Goal: Check status: Check status

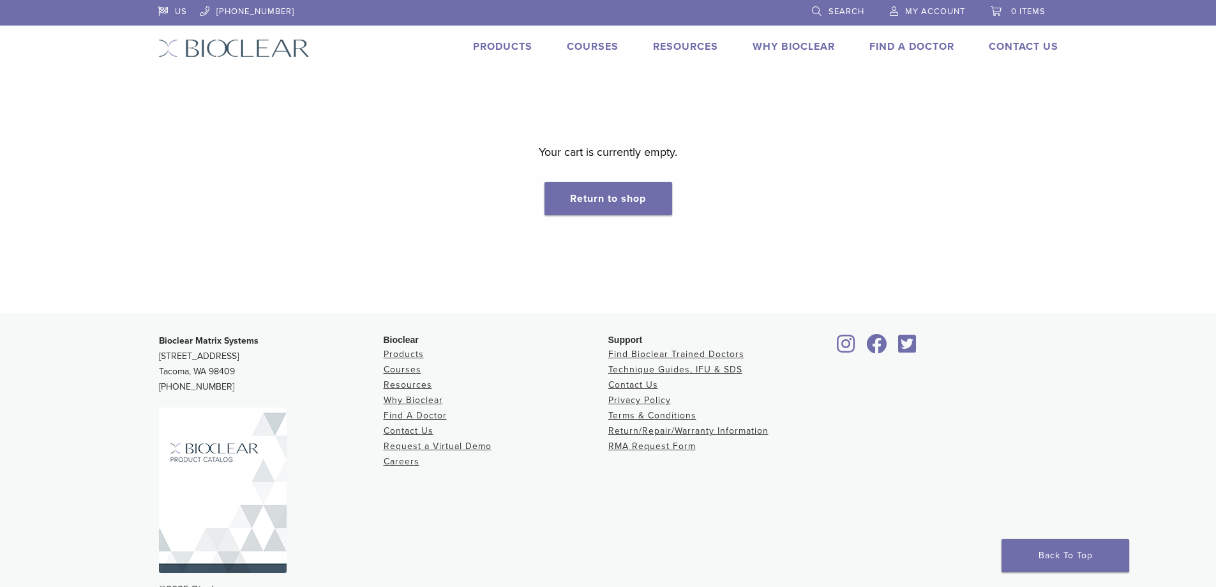
click at [935, 8] on span "My Account" at bounding box center [935, 11] width 60 height 10
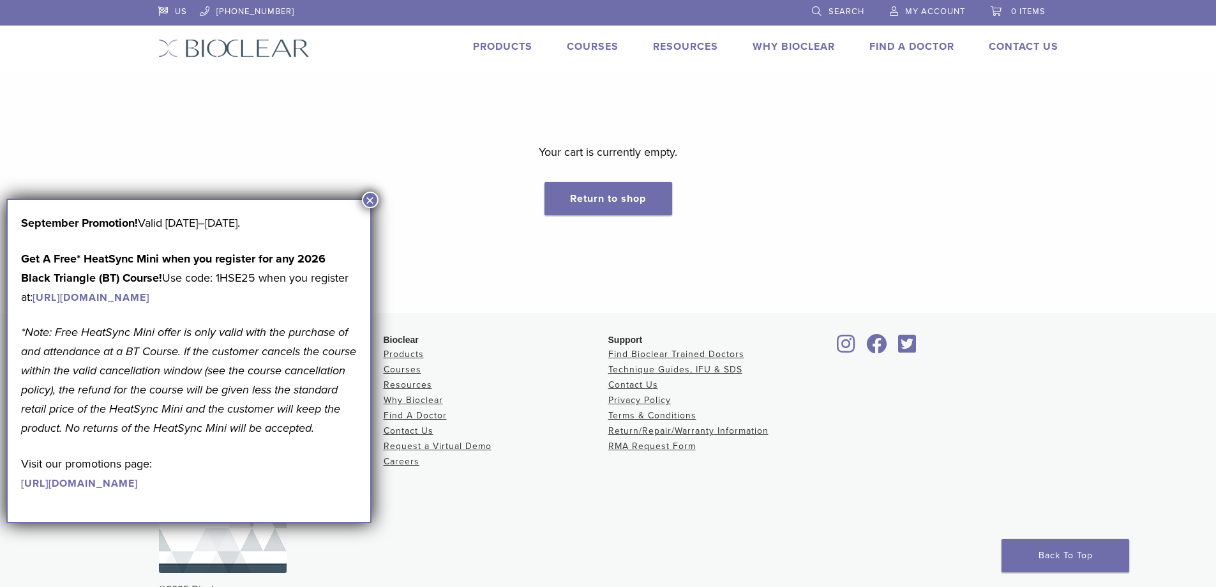
click at [371, 199] on button "×" at bounding box center [370, 200] width 17 height 17
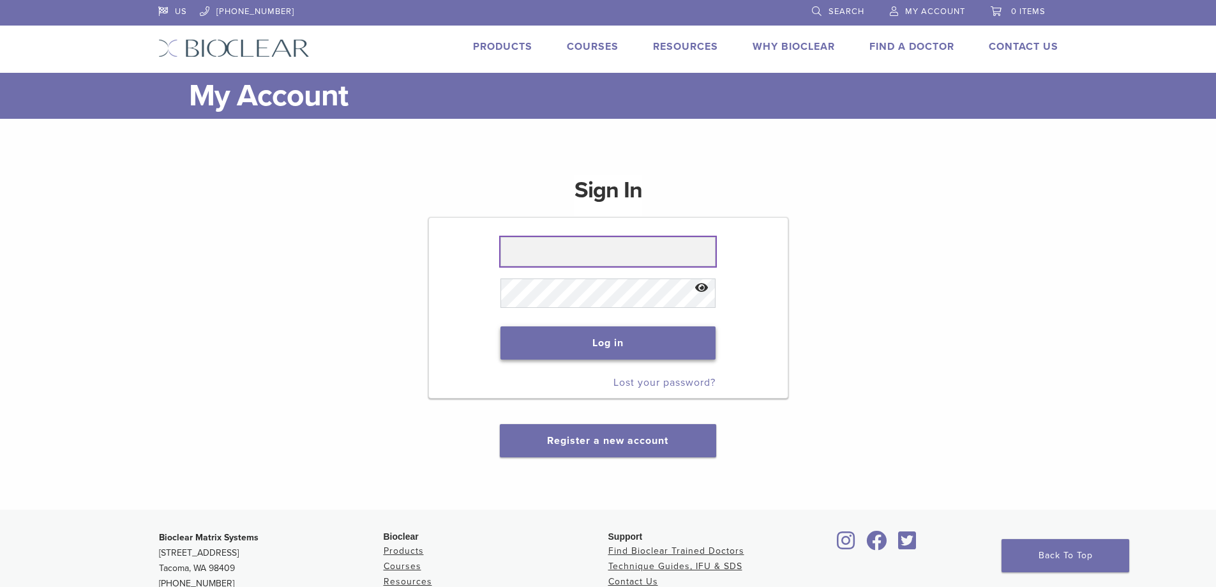
type input "**********"
click at [532, 345] on button "Log in" at bounding box center [607, 342] width 215 height 33
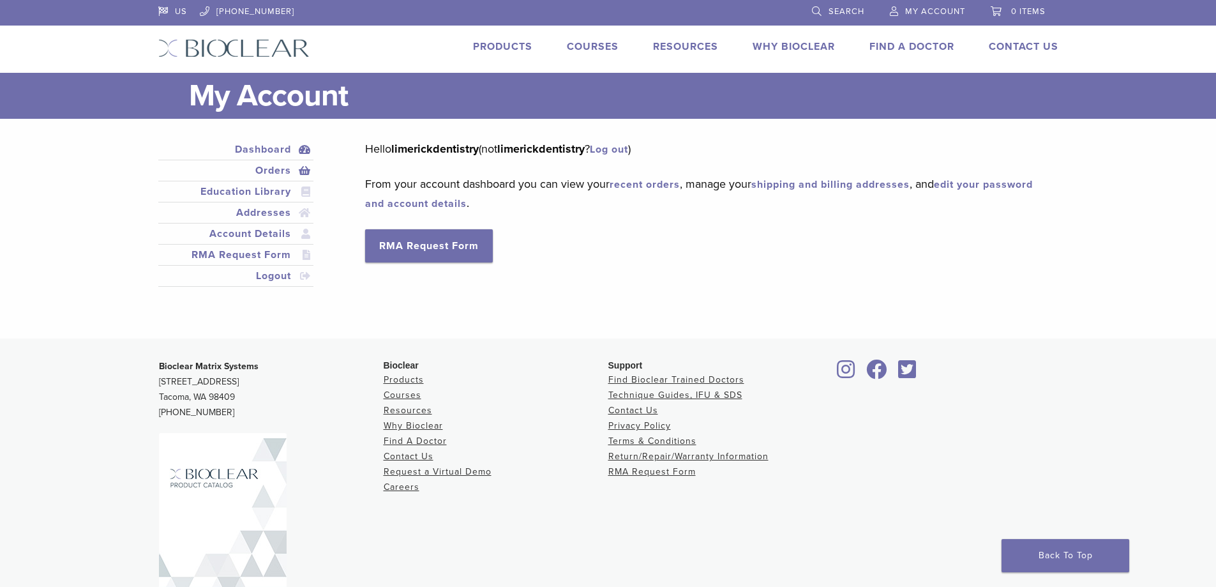
click at [254, 169] on link "Orders" at bounding box center [236, 170] width 151 height 15
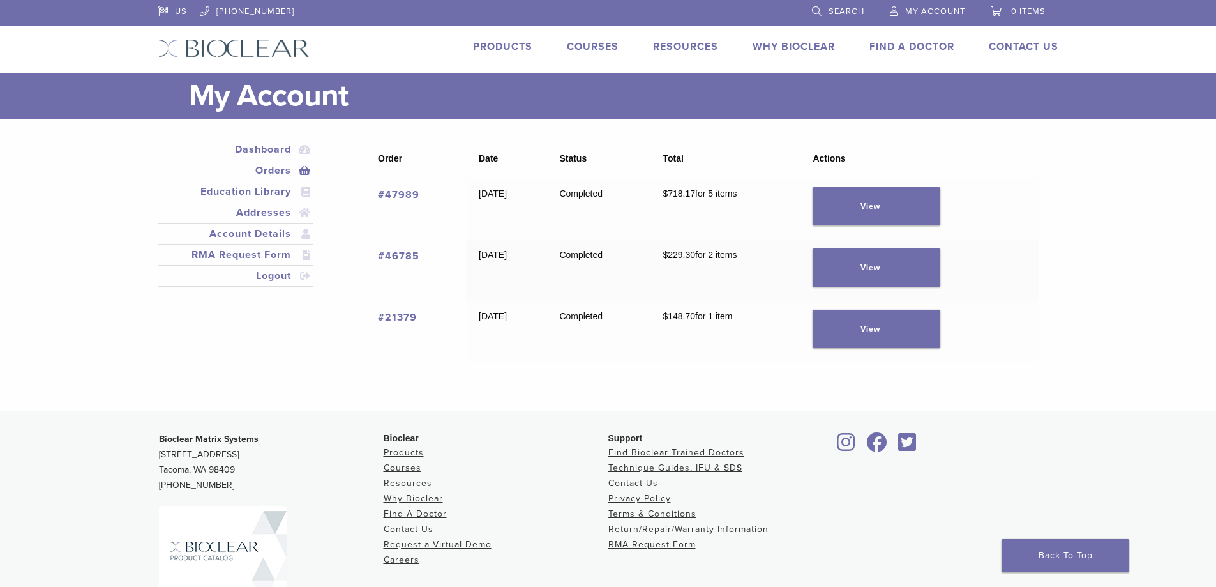
click at [396, 197] on link "#47989" at bounding box center [398, 194] width 41 height 13
click at [402, 253] on link "#46785" at bounding box center [398, 256] width 41 height 13
click at [889, 273] on link "View" at bounding box center [877, 267] width 128 height 38
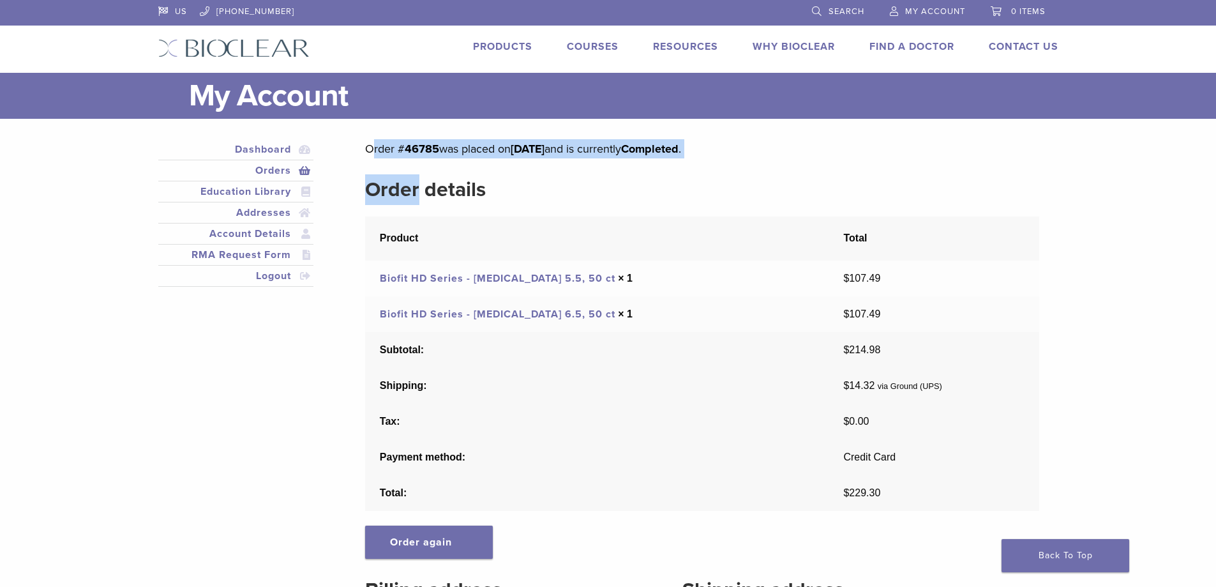
drag, startPoint x: 368, startPoint y: 149, endPoint x: 416, endPoint y: 176, distance: 54.9
click at [416, 176] on div "Order # 46785 was placed on July 15, 2025 and is currently Completed . Order de…" at bounding box center [701, 452] width 673 height 626
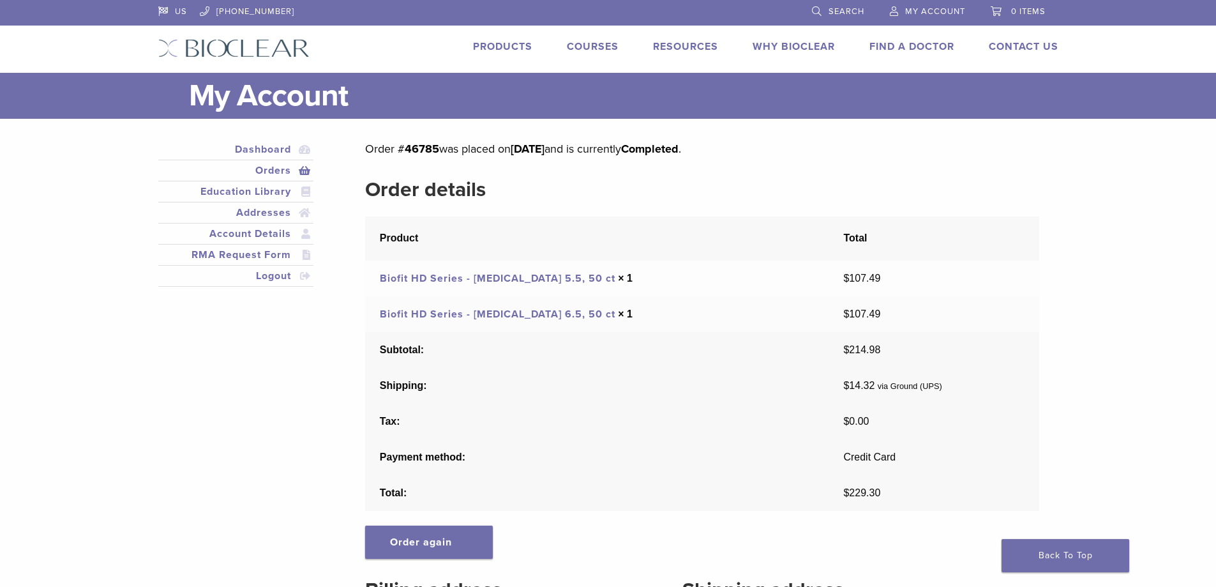
click at [366, 133] on div "Dashboard Orders Education Library Addresses Account Details RMA Request Form L…" at bounding box center [608, 460] width 919 height 683
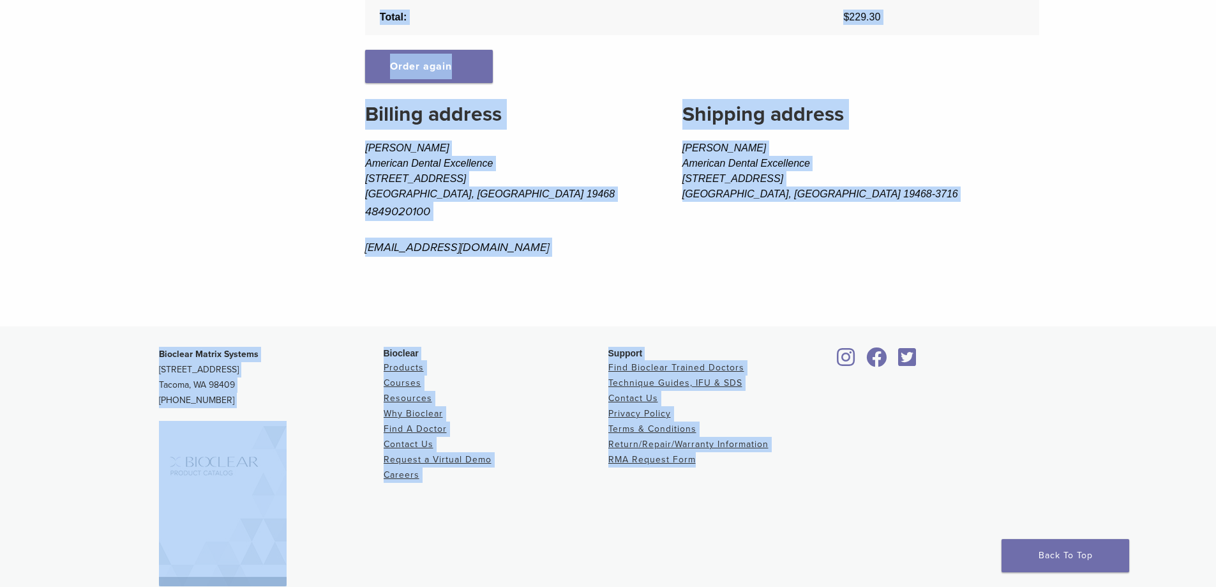
scroll to position [520, 0]
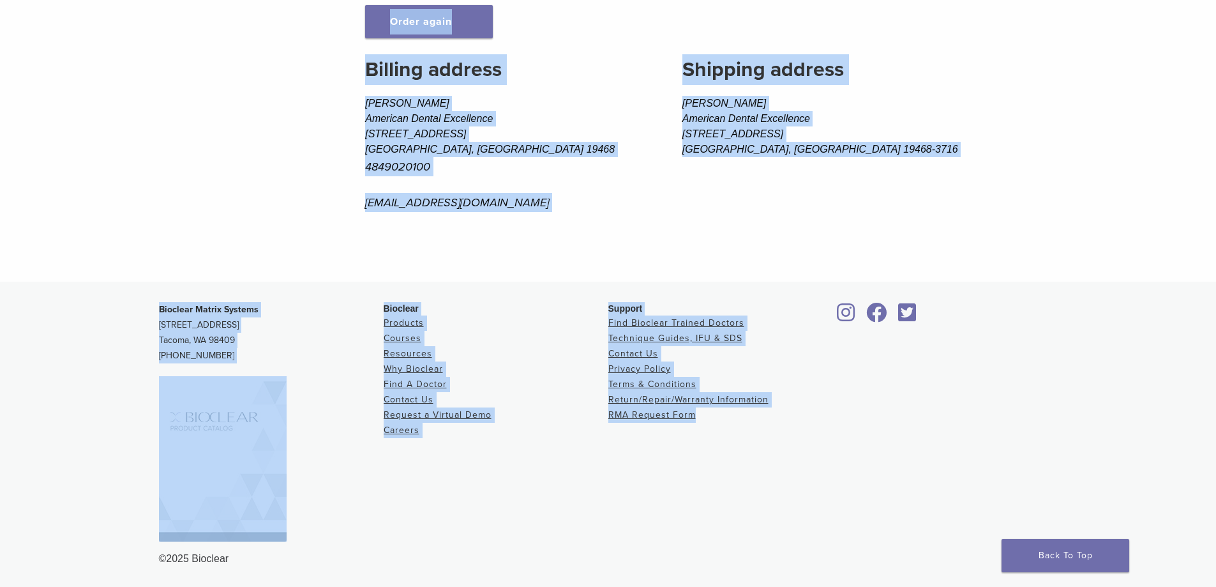
drag, startPoint x: 363, startPoint y: 136, endPoint x: 762, endPoint y: 524, distance: 557.1
click at [769, 527] on div "US 1.855.712.5327 Search My Account 0 items Cart No products in the cart. Back …" at bounding box center [608, 33] width 1216 height 1107
click at [748, 521] on div "Support Find Bioclear Trained Doctors Technique Guides, IFU & SDS Contact Us Pr…" at bounding box center [720, 426] width 225 height 249
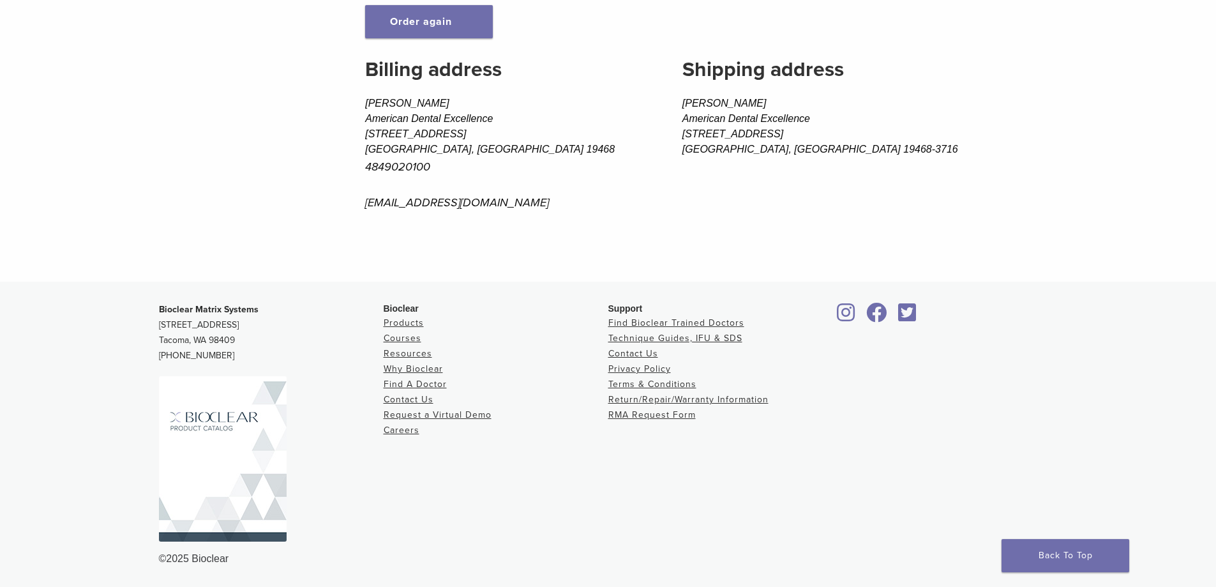
drag, startPoint x: 745, startPoint y: 515, endPoint x: 690, endPoint y: 442, distance: 91.7
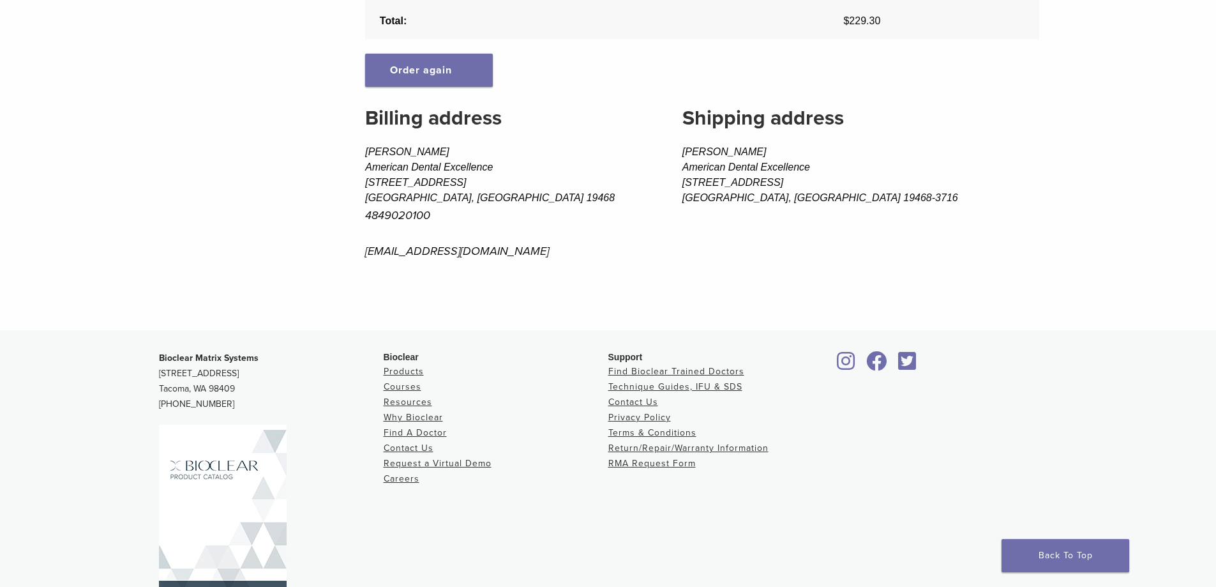
scroll to position [0, 0]
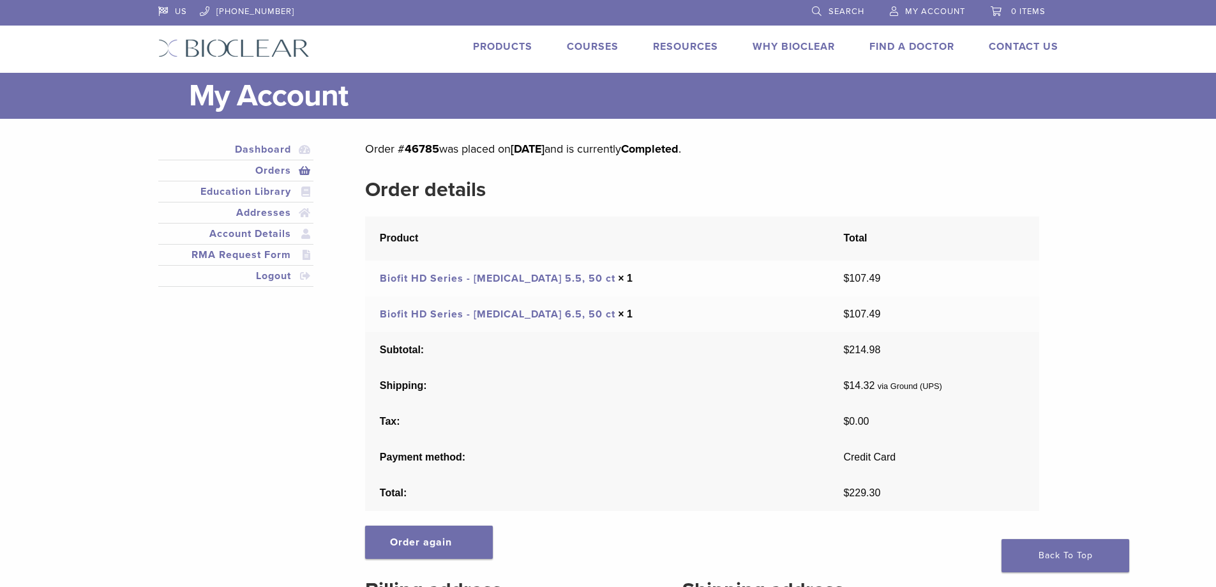
drag, startPoint x: 690, startPoint y: 442, endPoint x: 354, endPoint y: 154, distance: 442.3
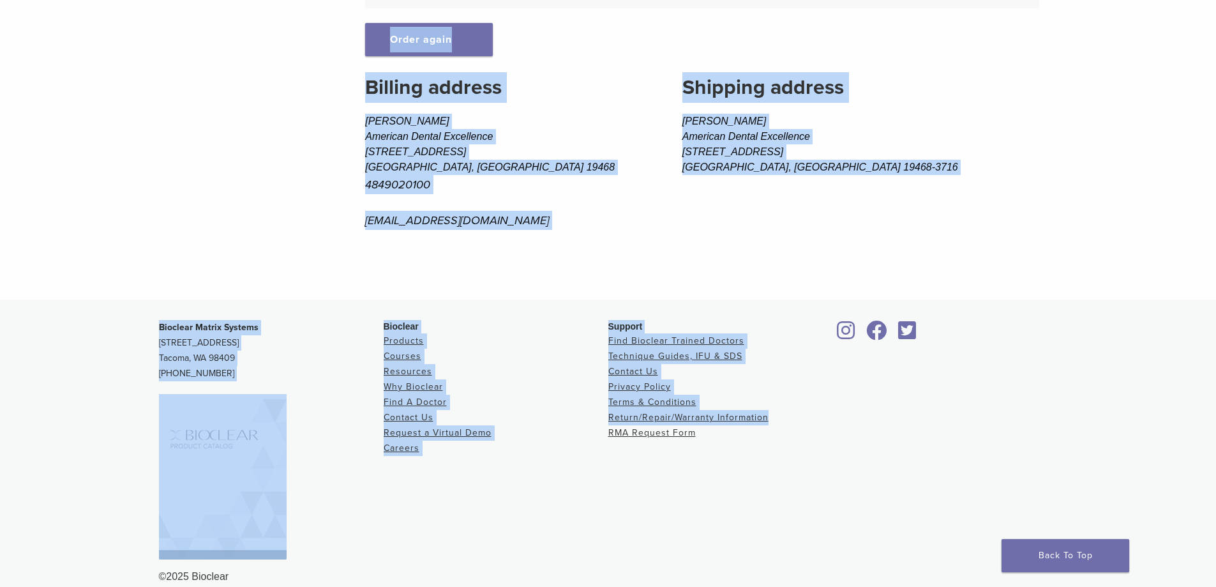
scroll to position [520, 0]
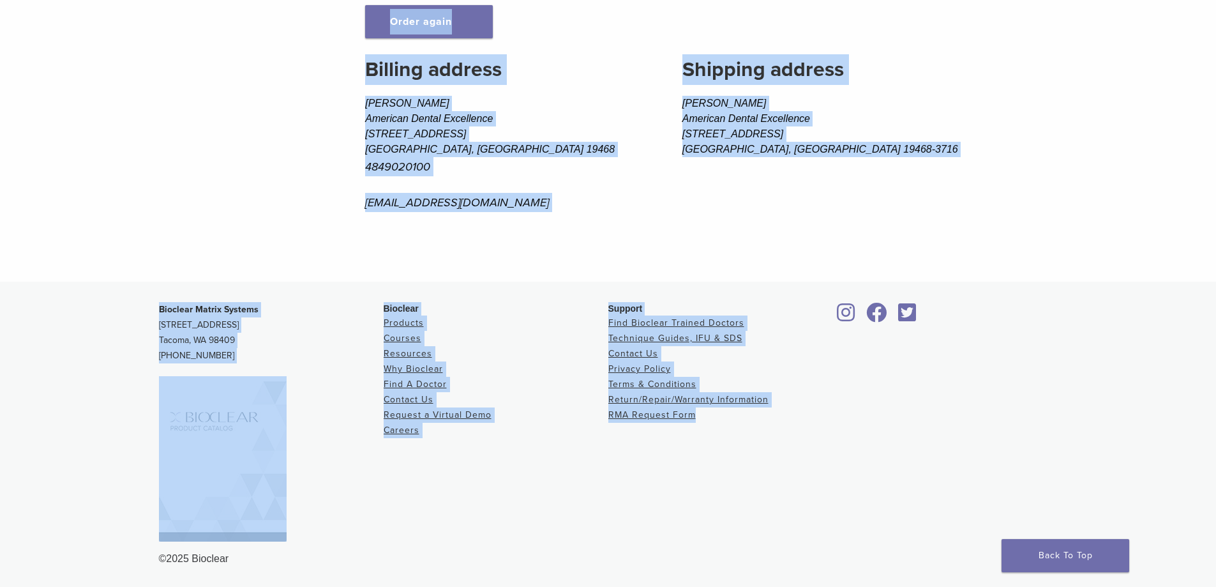
drag, startPoint x: 150, startPoint y: 47, endPoint x: 696, endPoint y: 441, distance: 673.4
click at [723, 436] on div "US 1.855.712.5327 Search My Account 0 items Cart No products in the cart. Back …" at bounding box center [608, 33] width 1216 height 1107
click at [366, 499] on link at bounding box center [271, 458] width 225 height 165
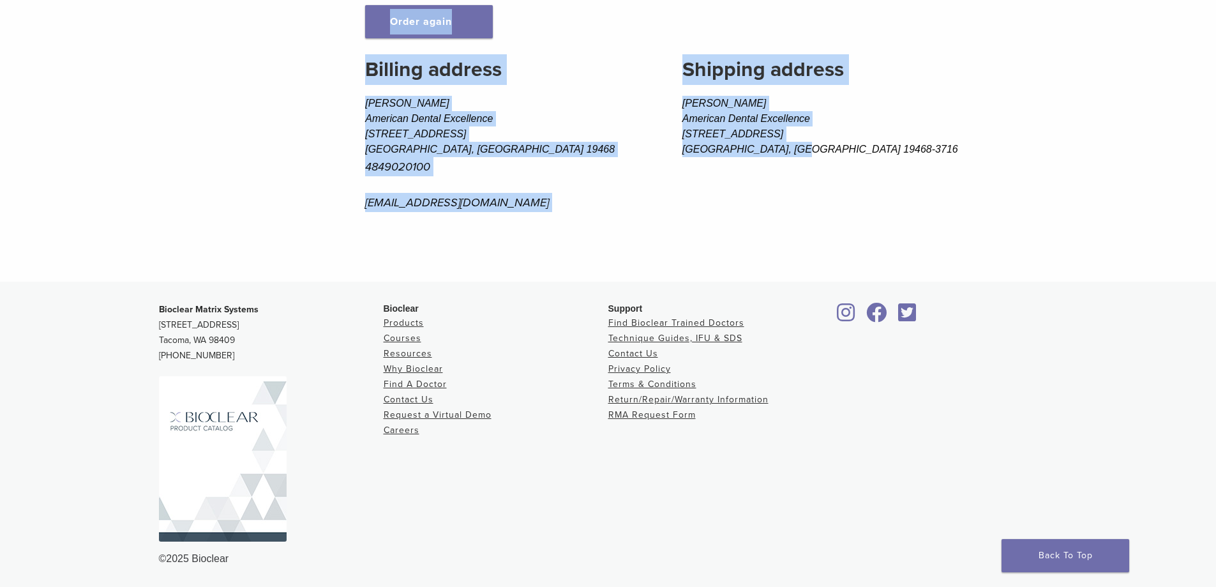
drag, startPoint x: 360, startPoint y: 59, endPoint x: 801, endPoint y: 146, distance: 449.6
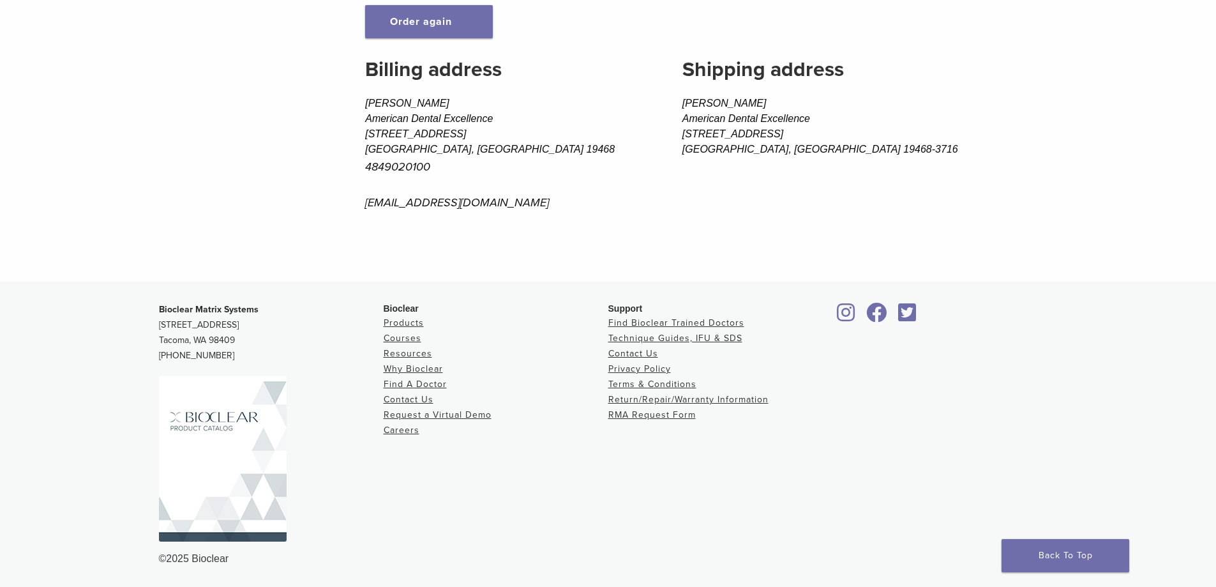
click at [804, 146] on address "Nil Dhanani American Dental Excellence 292 W RIDGE PIKE BLDG A LIMERICK, PA 194…" at bounding box center [860, 126] width 357 height 61
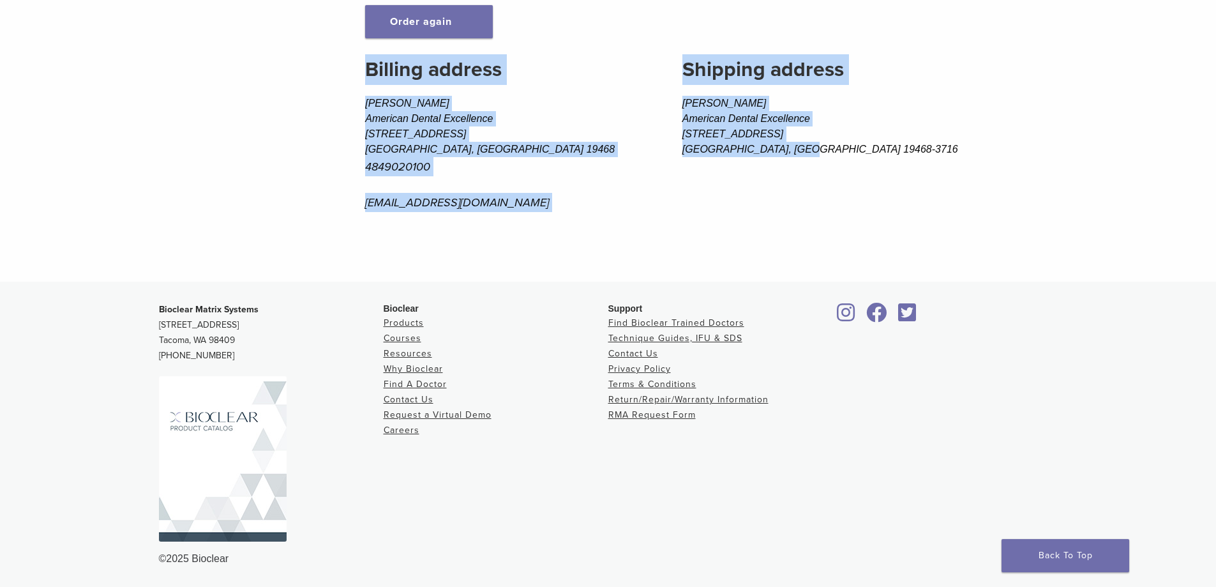
drag, startPoint x: 810, startPoint y: 149, endPoint x: 370, endPoint y: 74, distance: 446.2
click at [370, 74] on section "Billing address Nil Dhanani American Dental Excellence 292 W Ridge Pike Bldg A …" at bounding box center [701, 149] width 673 height 190
click at [370, 74] on h2 "Billing address" at bounding box center [504, 69] width 278 height 31
drag, startPoint x: 369, startPoint y: 73, endPoint x: 809, endPoint y: 149, distance: 446.9
click at [809, 149] on section "Billing address Nil Dhanani American Dental Excellence 292 W Ridge Pike Bldg A …" at bounding box center [701, 149] width 673 height 190
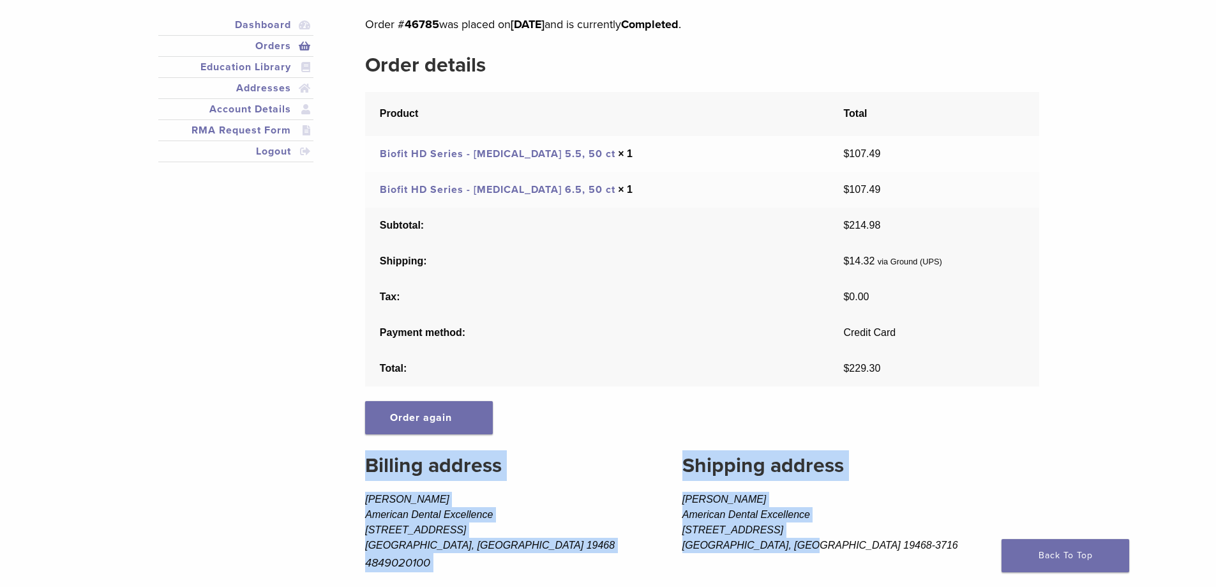
scroll to position [0, 0]
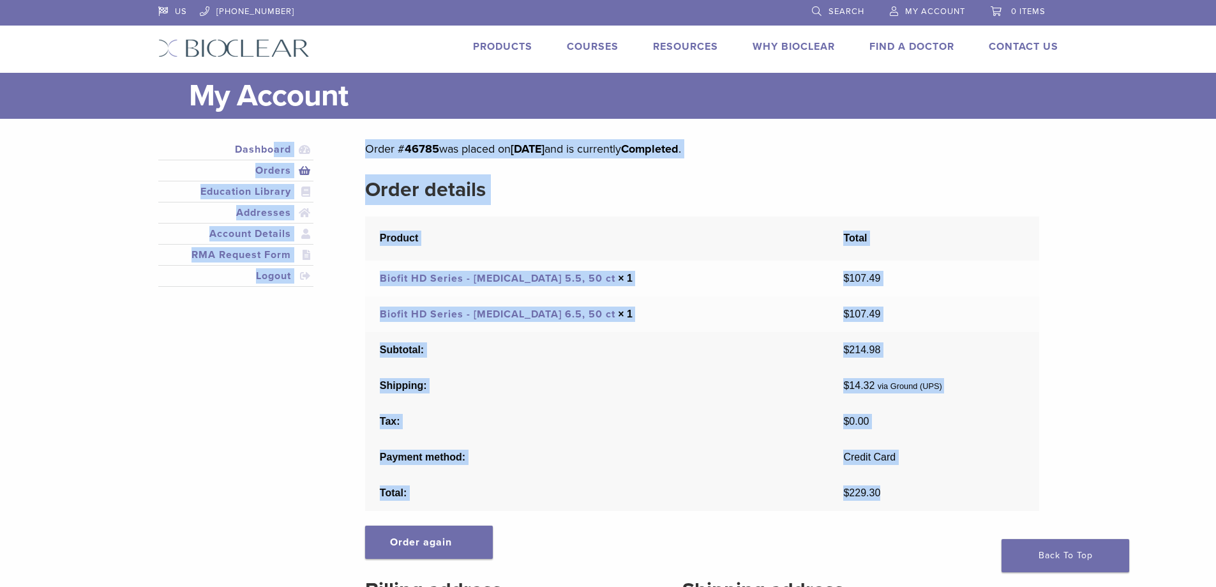
drag, startPoint x: 363, startPoint y: 148, endPoint x: 868, endPoint y: 484, distance: 605.9
click at [868, 484] on div "Dashboard Orders Education Library Addresses Account Details RMA Request Form L…" at bounding box center [599, 452] width 900 height 626
click at [866, 465] on td "Credit Card" at bounding box center [934, 457] width 210 height 36
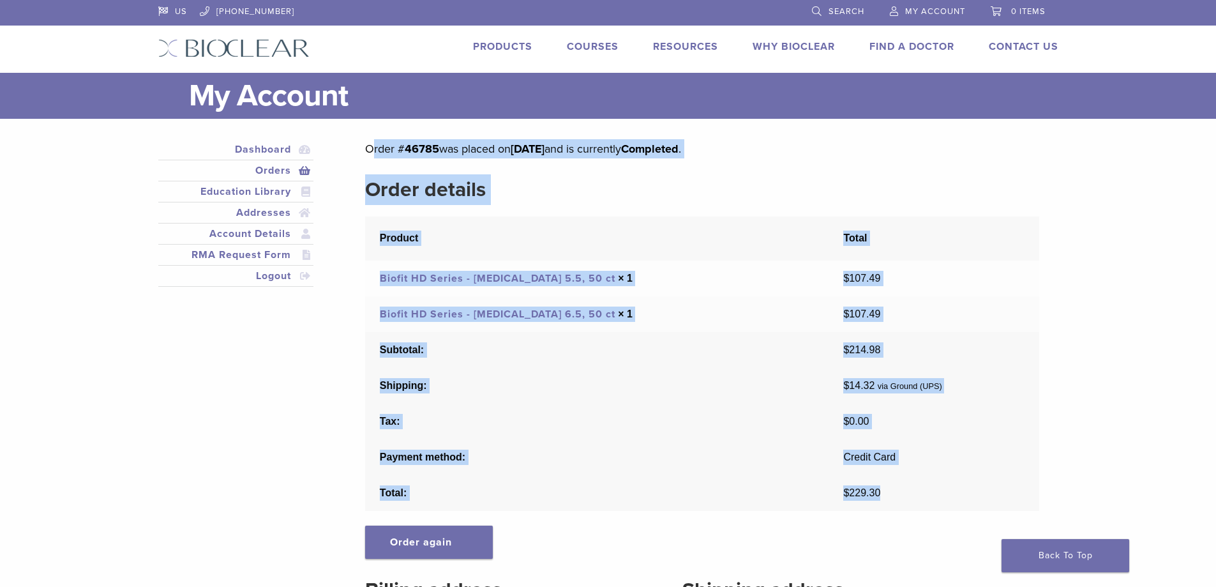
drag, startPoint x: 366, startPoint y: 147, endPoint x: 877, endPoint y: 487, distance: 613.8
click at [877, 487] on div "Order # 46785 was placed on July 15, 2025 and is currently Completed . Order de…" at bounding box center [701, 452] width 673 height 626
click at [877, 487] on td "$ 229.30" at bounding box center [934, 493] width 210 height 36
drag, startPoint x: 876, startPoint y: 488, endPoint x: 375, endPoint y: 149, distance: 604.5
click at [375, 149] on div "Order # 46785 was placed on July 15, 2025 and is currently Completed . Order de…" at bounding box center [701, 452] width 673 height 626
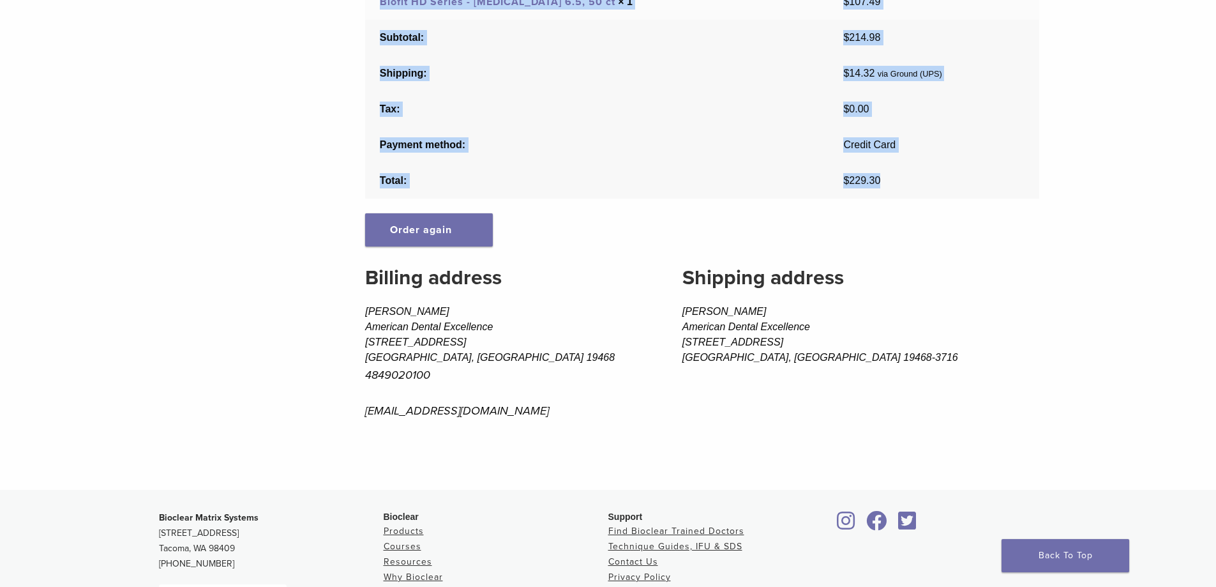
scroll to position [340, 0]
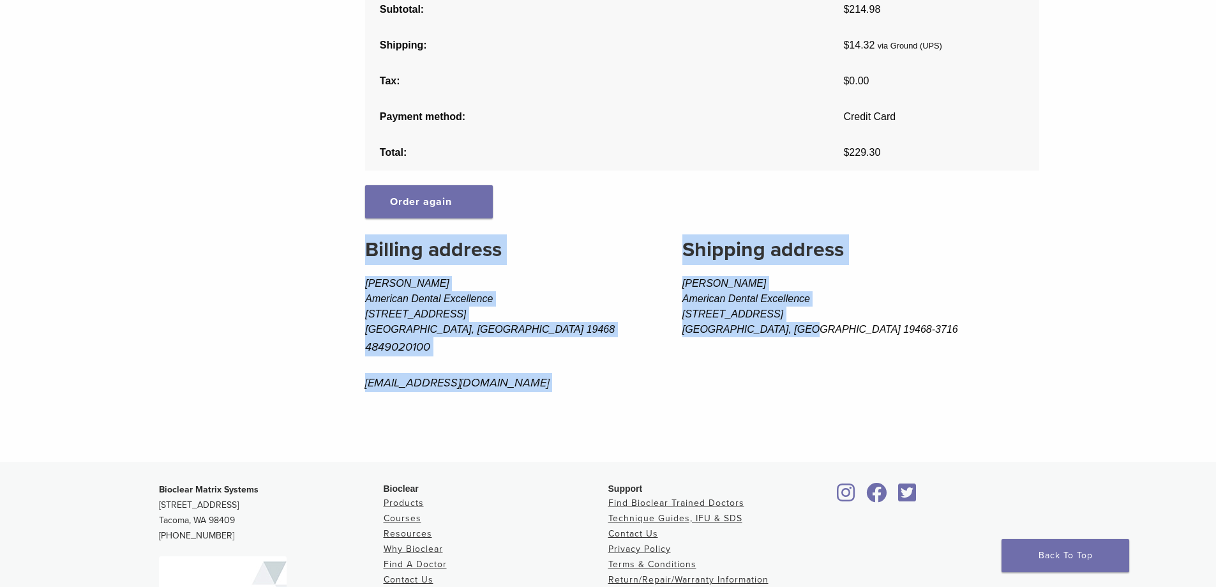
drag, startPoint x: 369, startPoint y: 249, endPoint x: 812, endPoint y: 338, distance: 451.9
click at [812, 338] on section "Billing address Nil Dhanani American Dental Excellence 292 W Ridge Pike Bldg A …" at bounding box center [701, 329] width 673 height 190
click at [818, 330] on address "Nil Dhanani American Dental Excellence 292 W RIDGE PIKE BLDG A LIMERICK, PA 194…" at bounding box center [860, 306] width 357 height 61
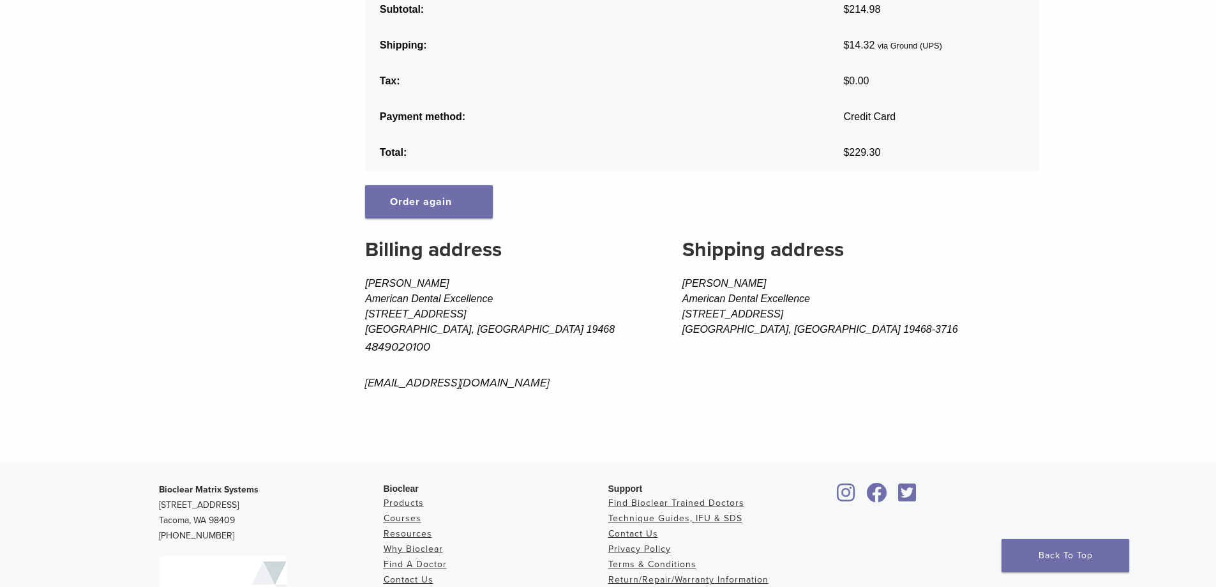
drag, startPoint x: 745, startPoint y: 373, endPoint x: 483, endPoint y: 331, distance: 265.1
click at [563, 250] on section "Billing address Nil Dhanani American Dental Excellence 292 W Ridge Pike Bldg A …" at bounding box center [701, 329] width 673 height 190
click at [488, 364] on address "Nil Dhanani American Dental Excellence 292 W Ridge Pike Bldg A Limerick, PA 194…" at bounding box center [504, 334] width 278 height 116
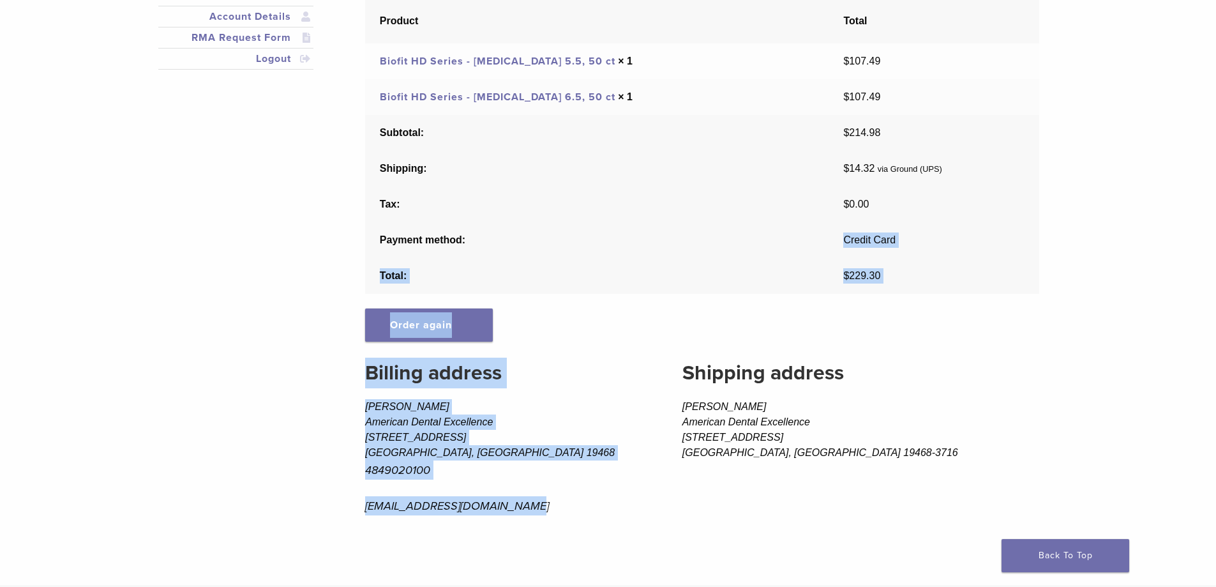
scroll to position [0, 0]
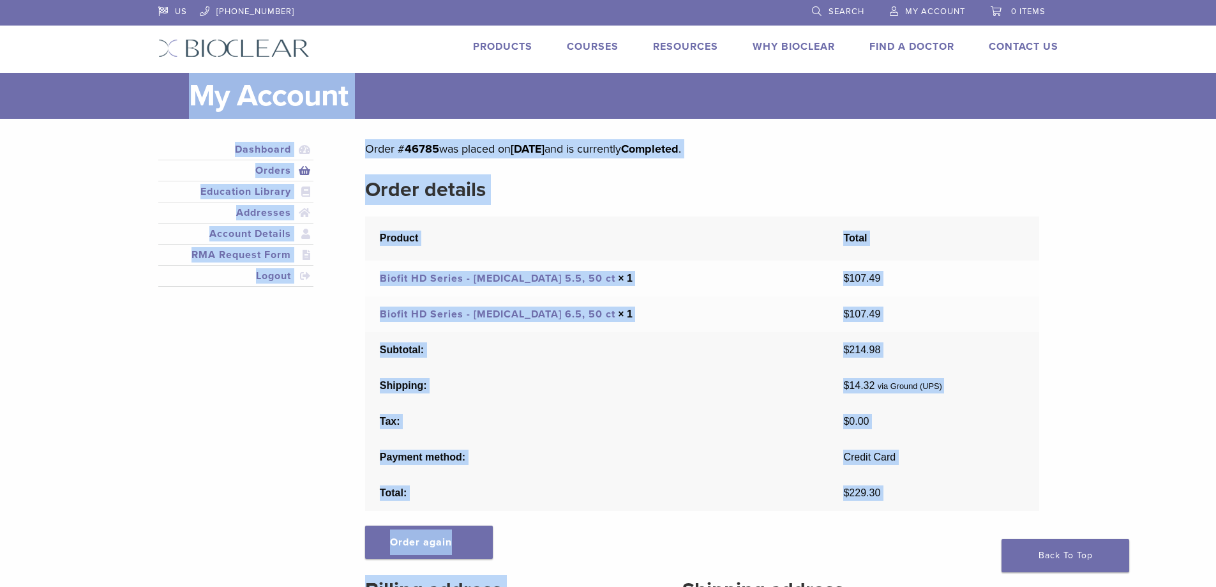
drag, startPoint x: 511, startPoint y: 383, endPoint x: 193, endPoint y: 80, distance: 439.3
click at [193, 80] on main "My Account Close Dashboard Orders Education Library Addresses Account Details R…" at bounding box center [608, 437] width 1216 height 729
click at [193, 80] on h1 "My Account" at bounding box center [623, 96] width 869 height 46
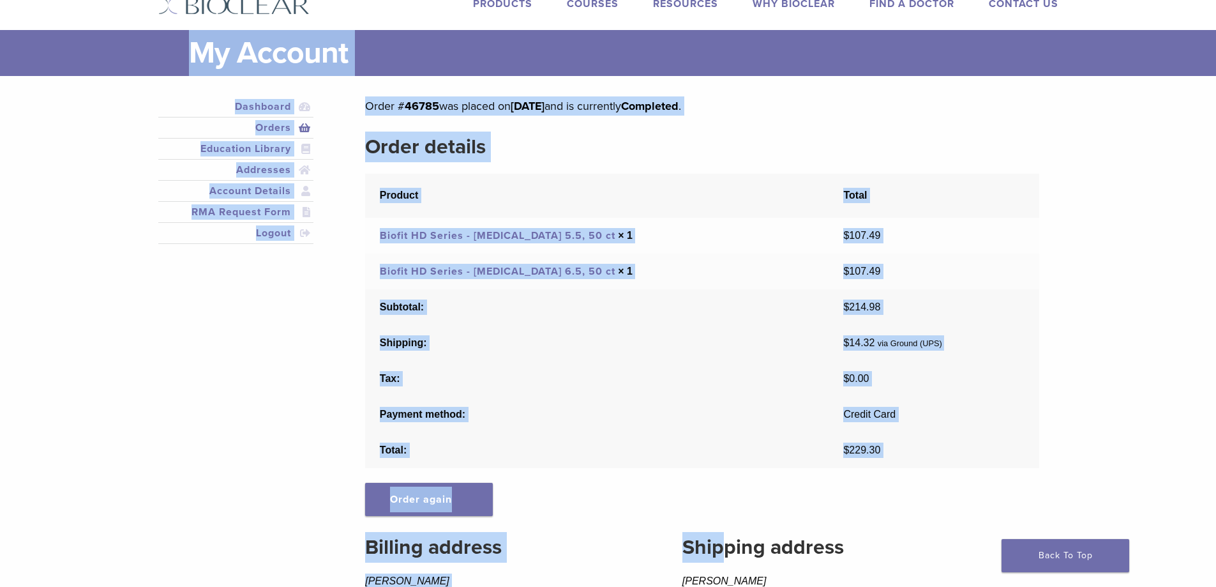
scroll to position [340, 0]
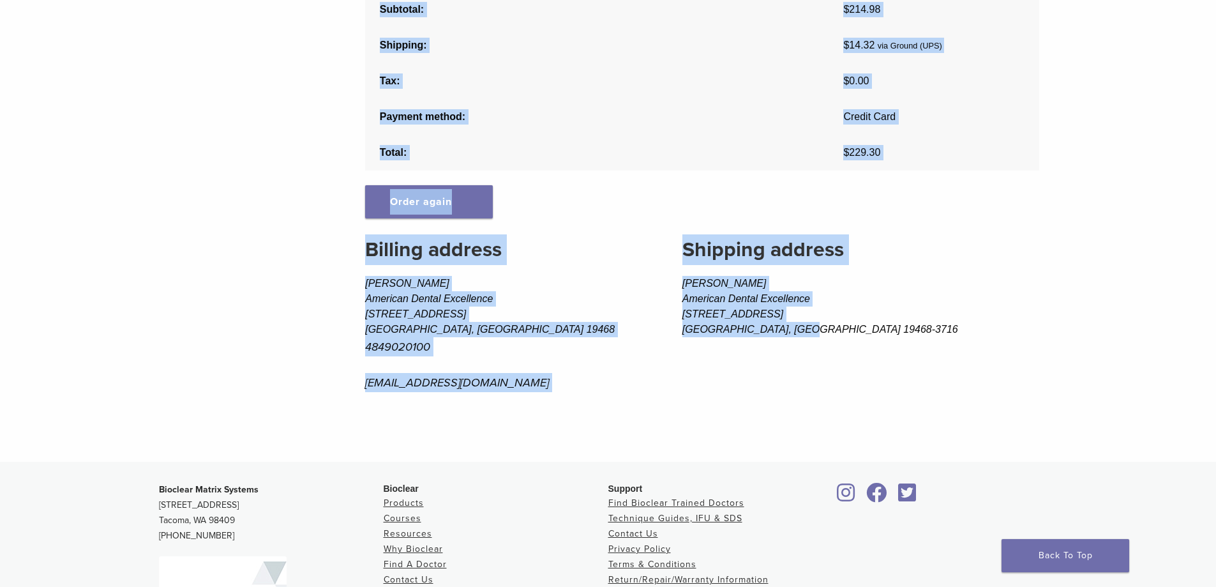
drag, startPoint x: 192, startPoint y: 86, endPoint x: 812, endPoint y: 337, distance: 669.3
click at [812, 337] on main "My Account Close Dashboard Orders Education Library Addresses Account Details R…" at bounding box center [608, 97] width 1216 height 729
click at [812, 337] on address "Nil Dhanani American Dental Excellence 292 W RIDGE PIKE BLDG A LIMERICK, PA 194…" at bounding box center [860, 306] width 357 height 61
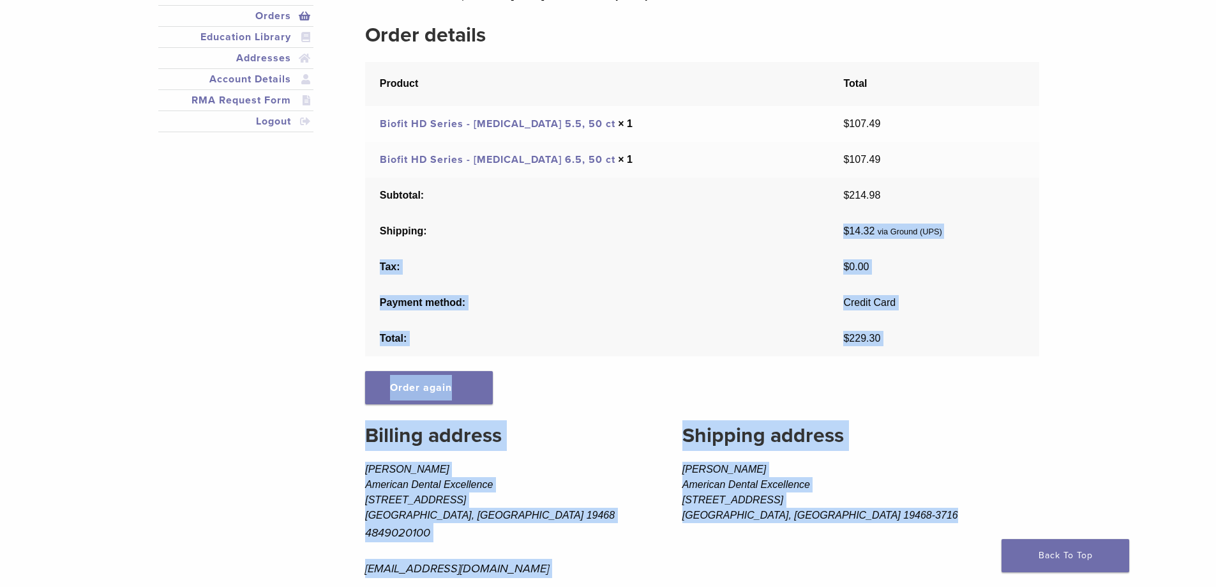
scroll to position [0, 0]
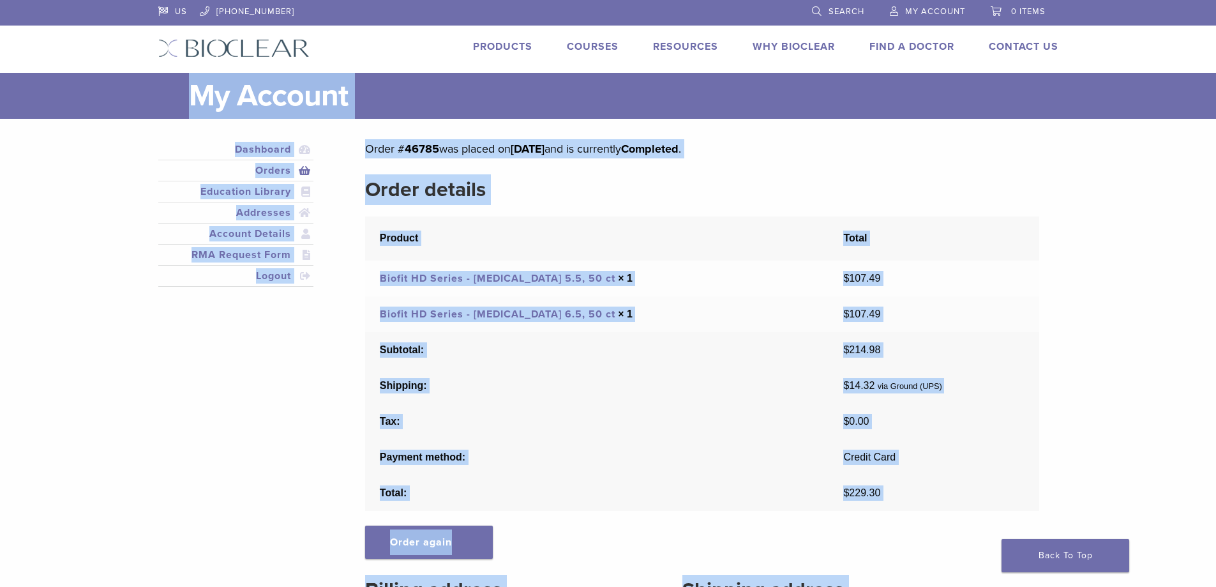
drag, startPoint x: 812, startPoint y: 337, endPoint x: 220, endPoint y: 98, distance: 638.9
click at [220, 98] on main "My Account Close Dashboard Orders Education Library Addresses Account Details R…" at bounding box center [608, 437] width 1216 height 729
click at [366, 157] on p "Order # 46785 was placed on July 15, 2025 and is currently Completed ." at bounding box center [701, 148] width 673 height 19
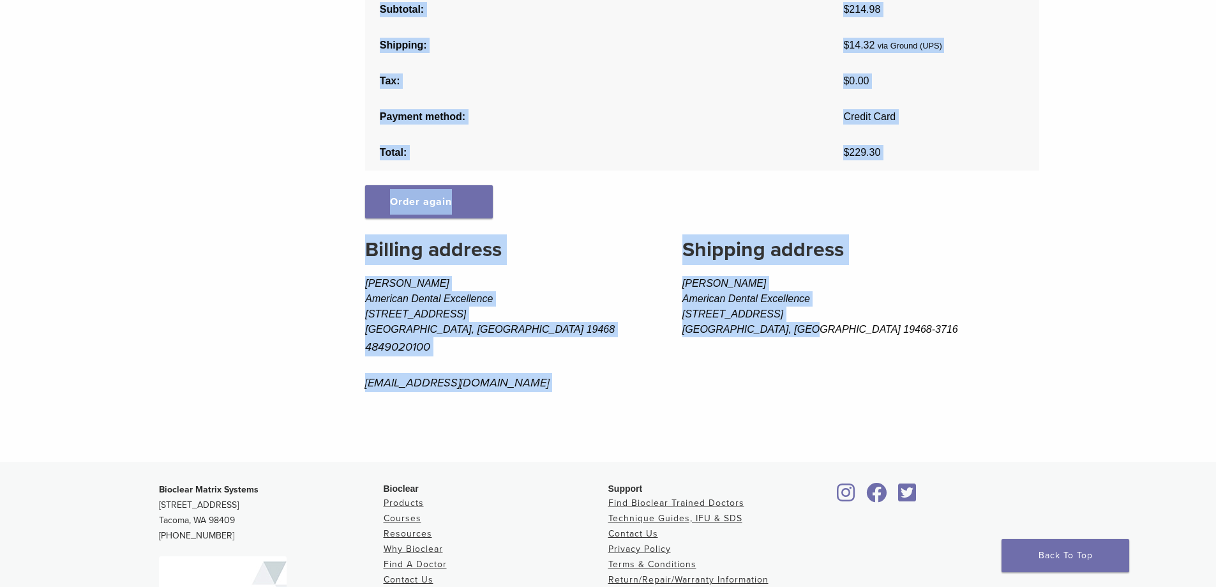
drag, startPoint x: 181, startPoint y: 89, endPoint x: 859, endPoint y: 453, distance: 770.0
click at [859, 453] on main "My Account Close Dashboard Orders Education Library Addresses Account Details R…" at bounding box center [608, 97] width 1216 height 729
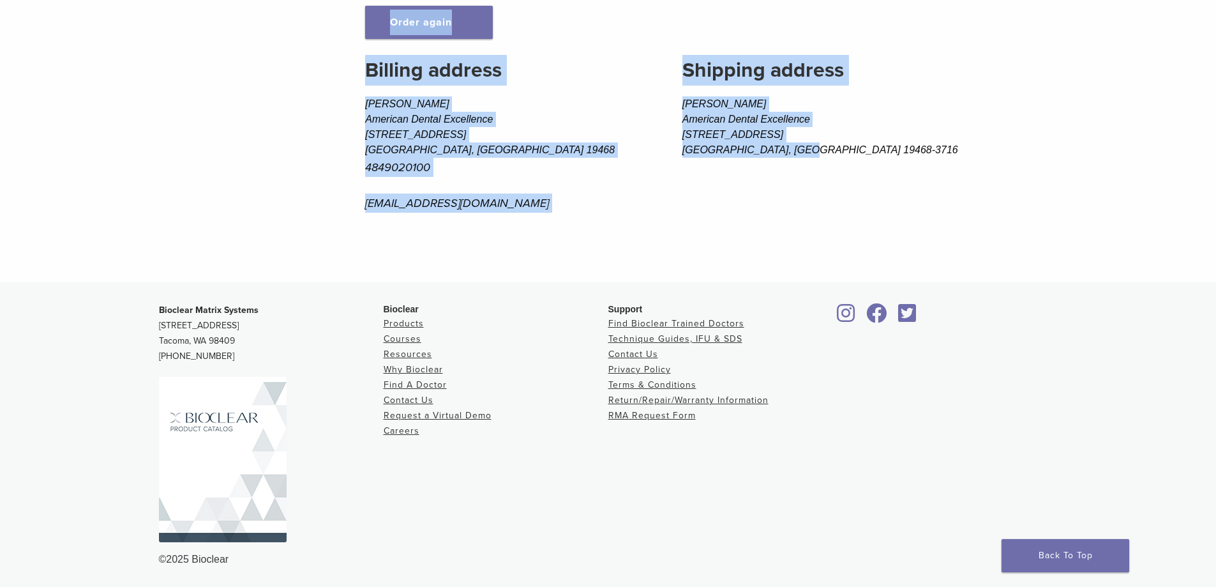
scroll to position [520, 0]
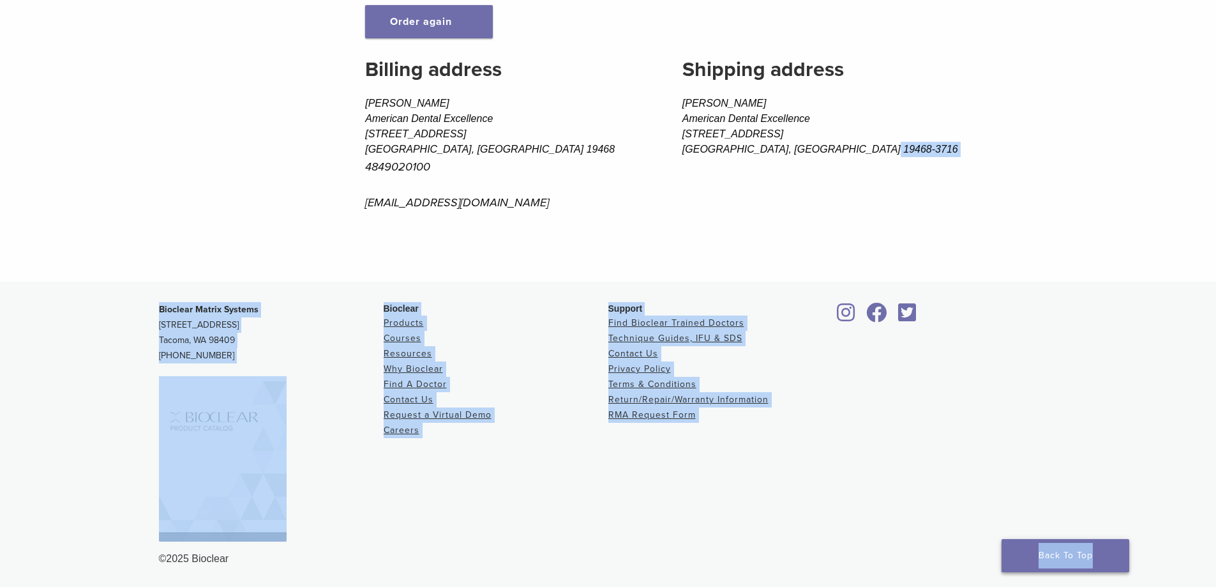
drag, startPoint x: 882, startPoint y: 477, endPoint x: 1127, endPoint y: 569, distance: 261.6
click at [1127, 569] on div "US 1.855.712.5327 Search My Account 0 items Cart No products in the cart. Back …" at bounding box center [608, 33] width 1216 height 1107
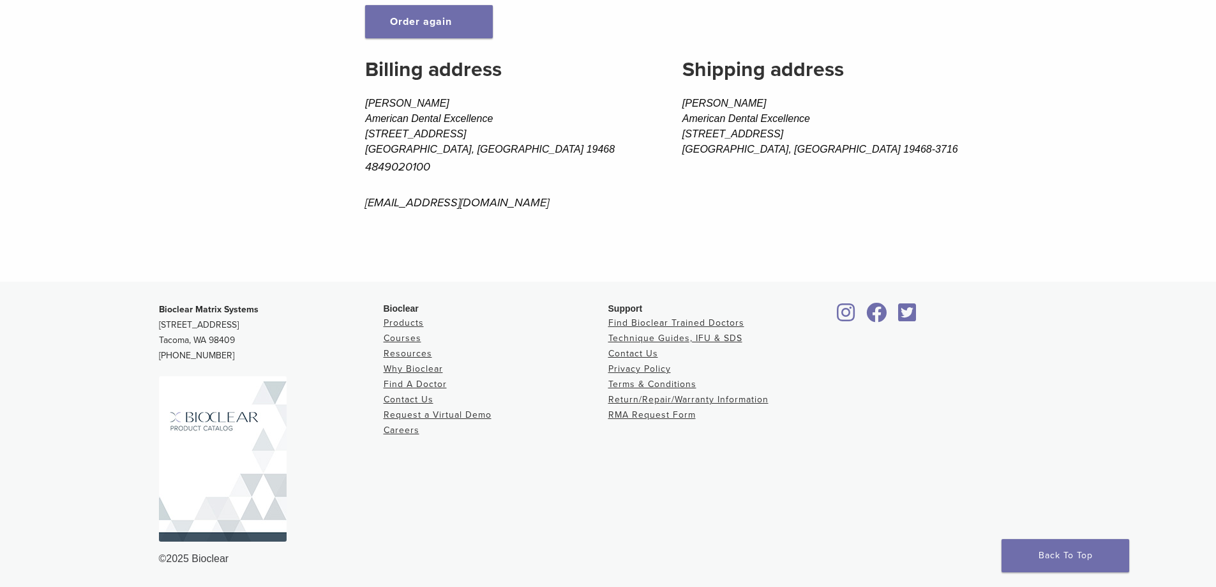
click at [1138, 546] on footer "Bioclear Matrix Systems 3901 South Fife Street, Suite 100 Tacoma, WA 98409 1.85…" at bounding box center [608, 434] width 1216 height 305
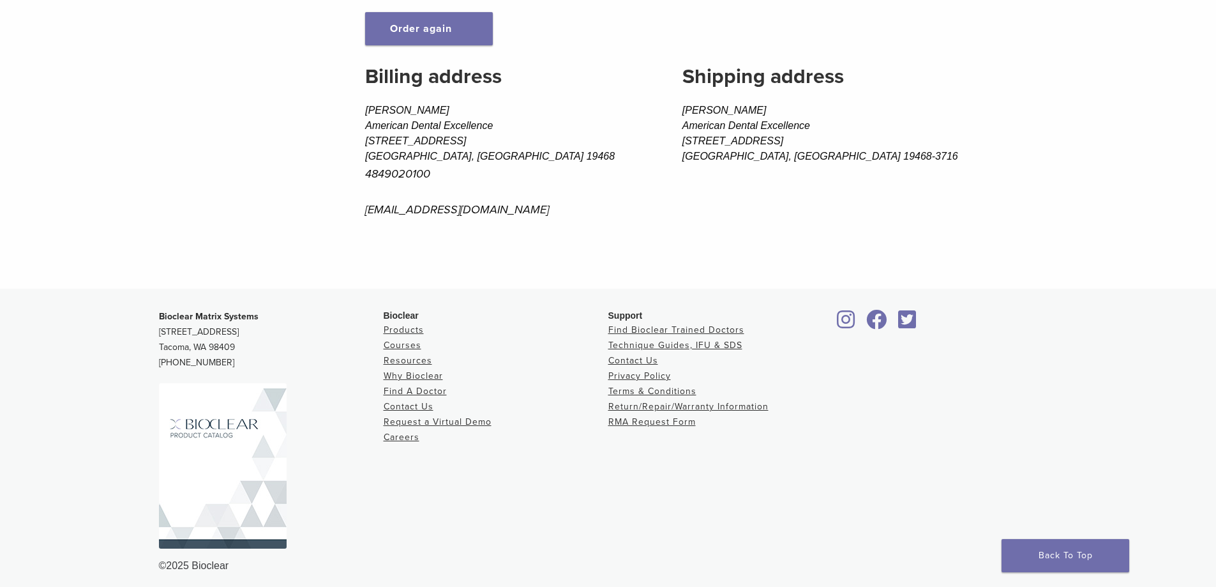
scroll to position [0, 0]
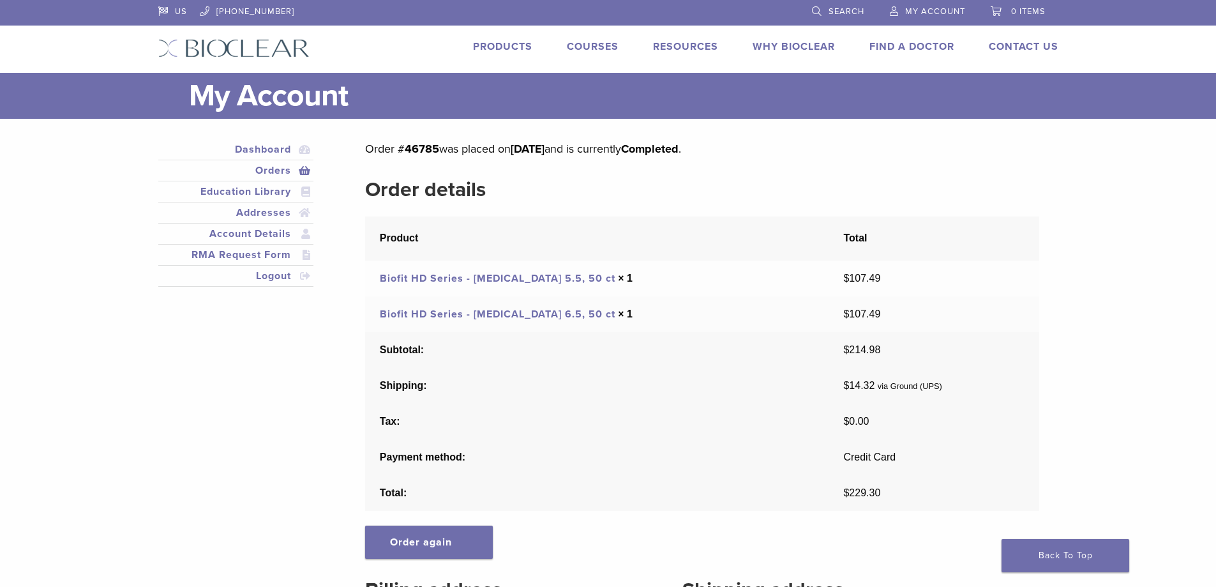
drag, startPoint x: 1128, startPoint y: 548, endPoint x: 142, endPoint y: 4, distance: 1125.7
click at [142, 4] on div "US 1.855.712.5327 Search My Account 0 items Cart No products in the cart. Back …" at bounding box center [608, 553] width 1216 height 1107
click at [142, 4] on header "US 1.855.712.5327 Search My Account 0 items Cart No products in the cart. Back …" at bounding box center [608, 36] width 1216 height 73
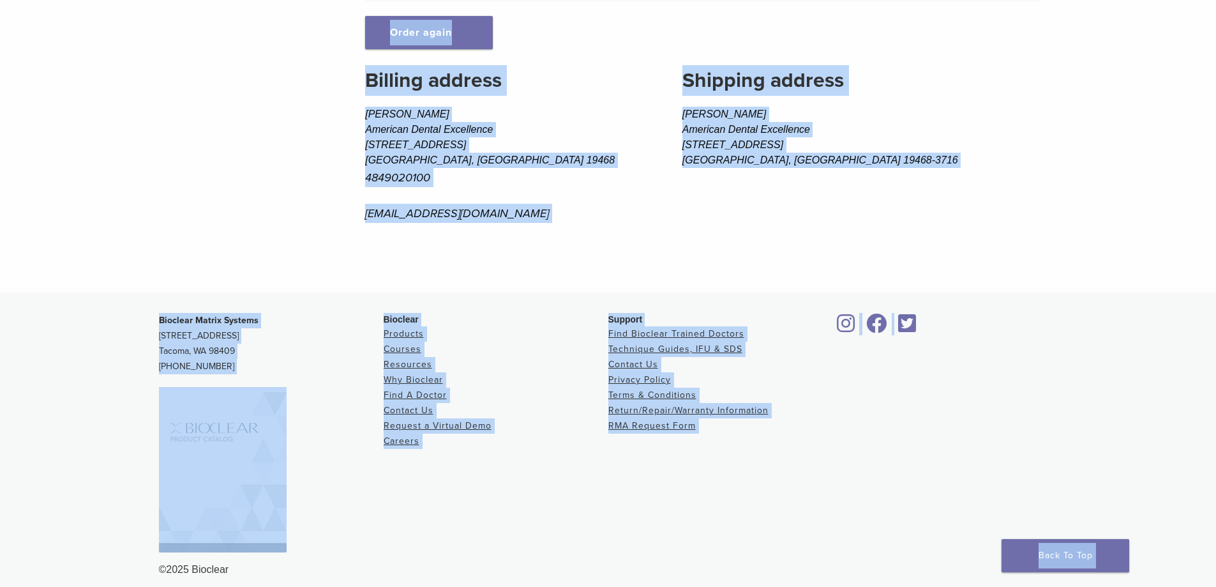
scroll to position [520, 0]
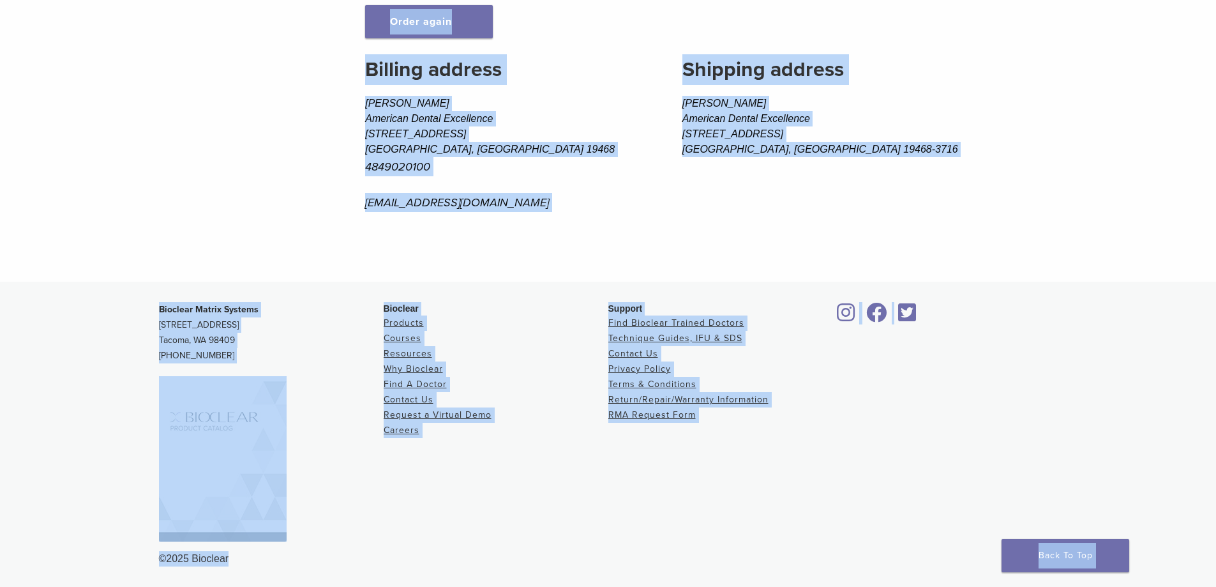
drag, startPoint x: 142, startPoint y: 4, endPoint x: 848, endPoint y: 583, distance: 912.7
click at [848, 583] on div "US 1.855.712.5327 Search My Account 0 items Cart No products in the cart. Back …" at bounding box center [608, 33] width 1216 height 1107
click at [848, 580] on footer "Bioclear Matrix Systems 3901 South Fife Street, Suite 100 Tacoma, WA 98409 1.85…" at bounding box center [608, 434] width 1216 height 305
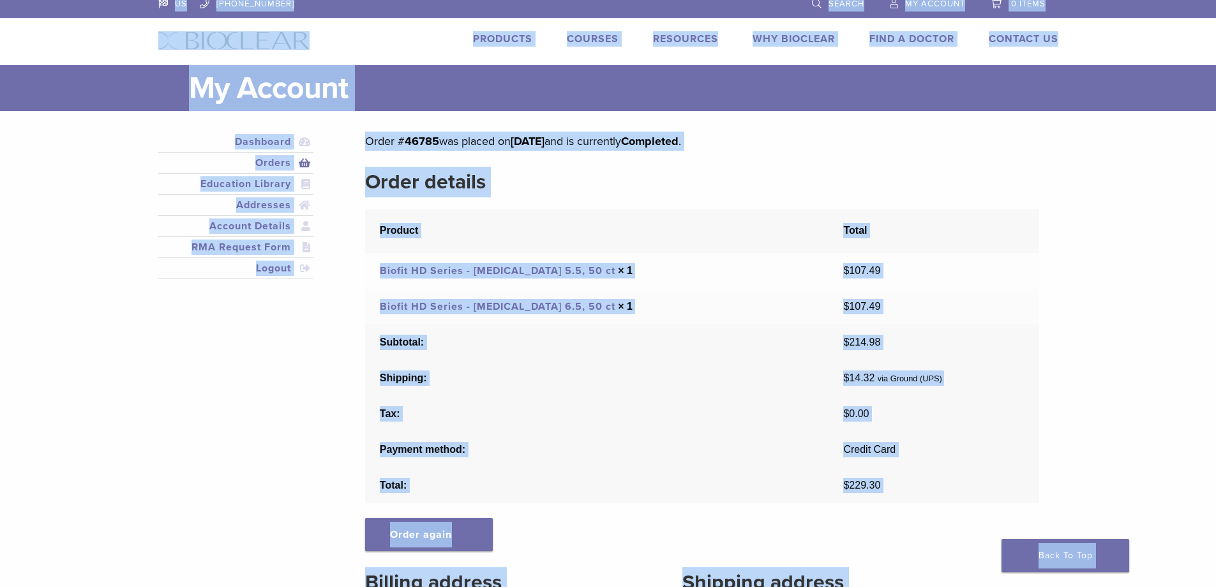
scroll to position [0, 0]
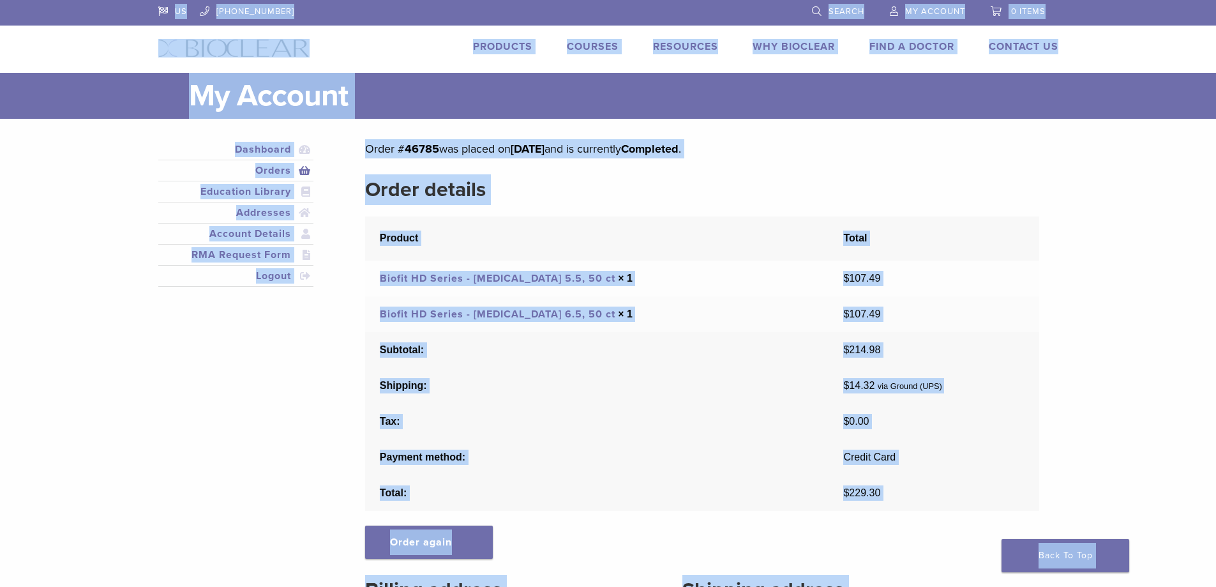
drag, startPoint x: 1149, startPoint y: 550, endPoint x: 160, endPoint y: 10, distance: 1127.2
click at [160, 11] on div "US 1.855.712.5327 Search My Account 0 items Cart No products in the cart. Back …" at bounding box center [608, 553] width 1216 height 1107
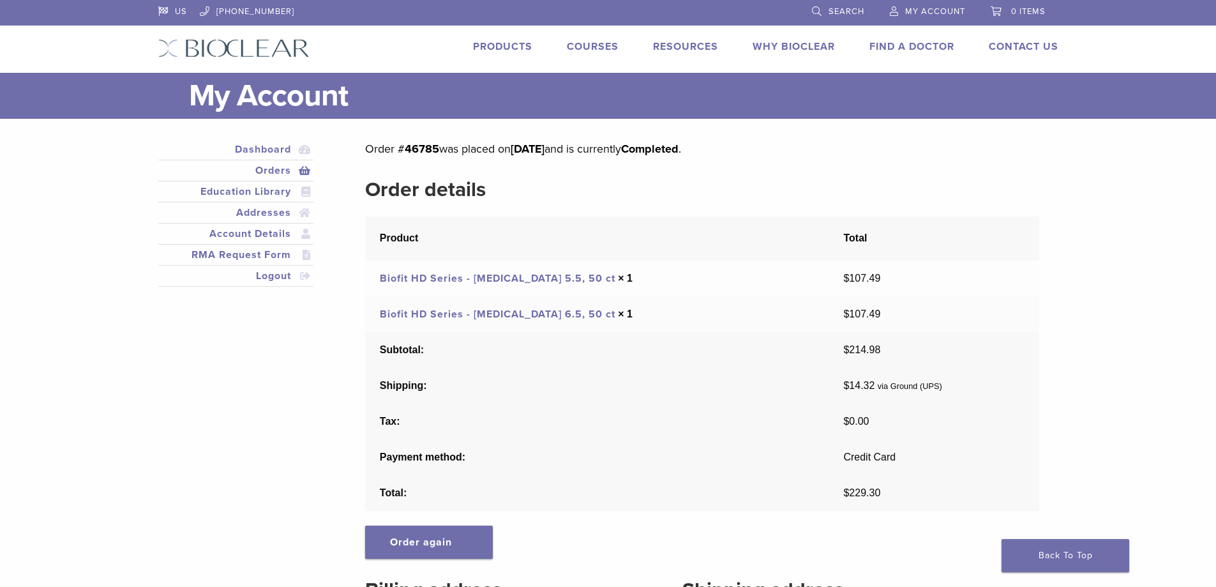
click at [143, 15] on header "US 1.855.712.5327 Search My Account 0 items Cart No products in the cart. Back …" at bounding box center [608, 36] width 1216 height 73
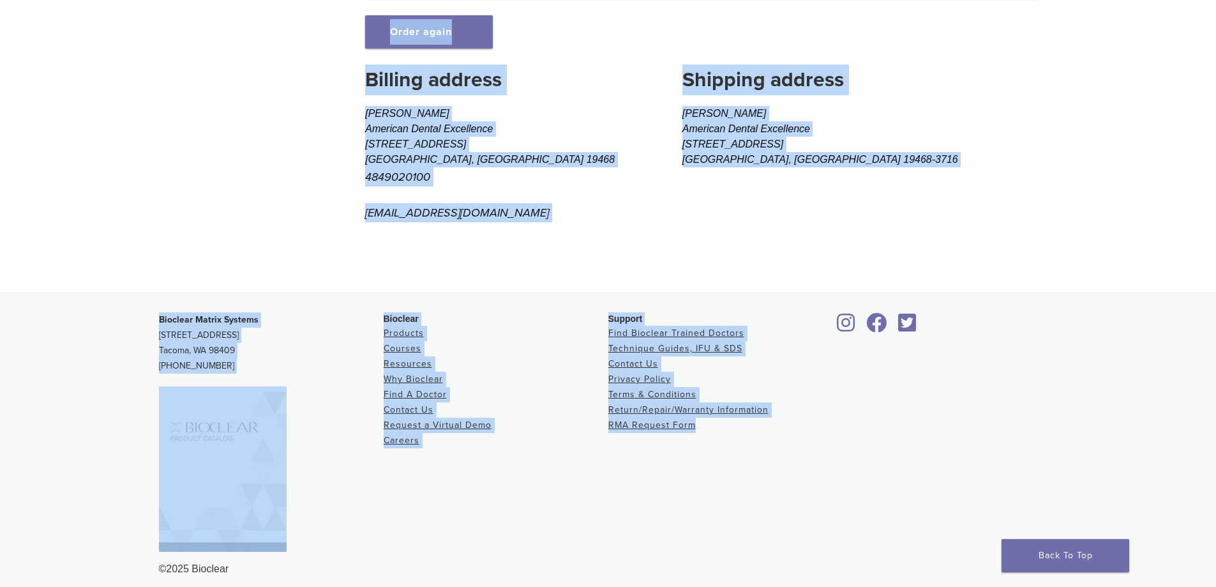
scroll to position [511, 0]
drag, startPoint x: 143, startPoint y: 10, endPoint x: 1145, endPoint y: 549, distance: 1137.3
click at [1145, 549] on div "US 1.855.712.5327 Search My Account 0 items Cart No products in the cart. Back …" at bounding box center [608, 42] width 1216 height 1107
click at [402, 75] on h2 "Billing address" at bounding box center [504, 79] width 278 height 31
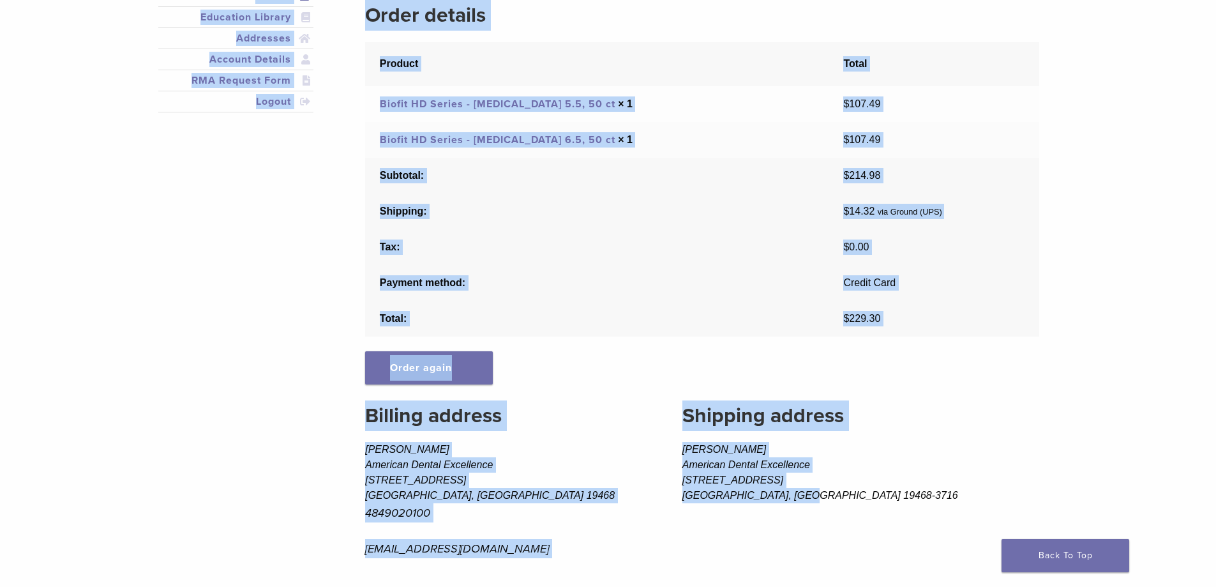
scroll to position [0, 0]
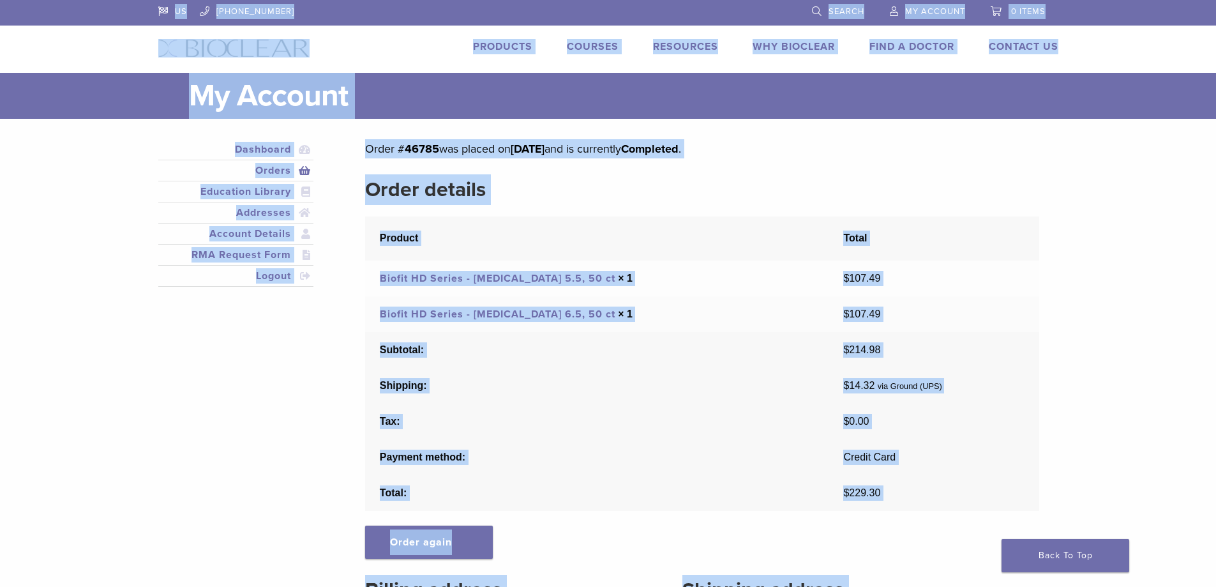
drag, startPoint x: 523, startPoint y: 267, endPoint x: 152, endPoint y: 24, distance: 443.2
click at [152, 24] on div "US 1.855.712.5327 Search My Account 0 items Cart No products in the cart. Back …" at bounding box center [608, 553] width 1216 height 1107
click at [139, 45] on header "US 1.855.712.5327 Search My Account 0 items Cart No products in the cart. Back …" at bounding box center [608, 36] width 1216 height 73
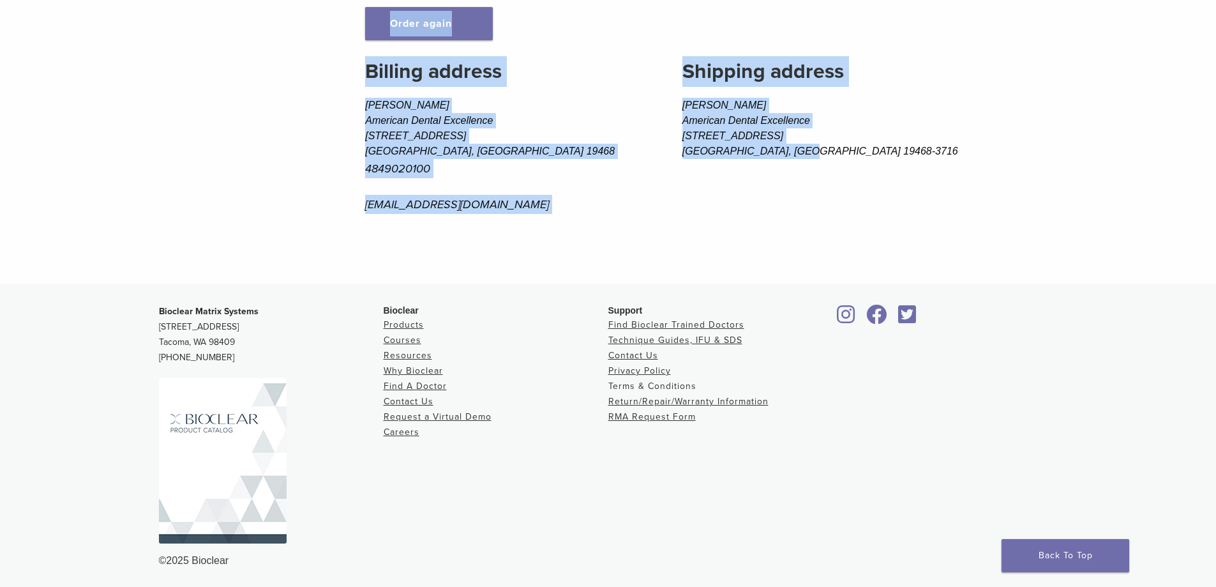
scroll to position [520, 0]
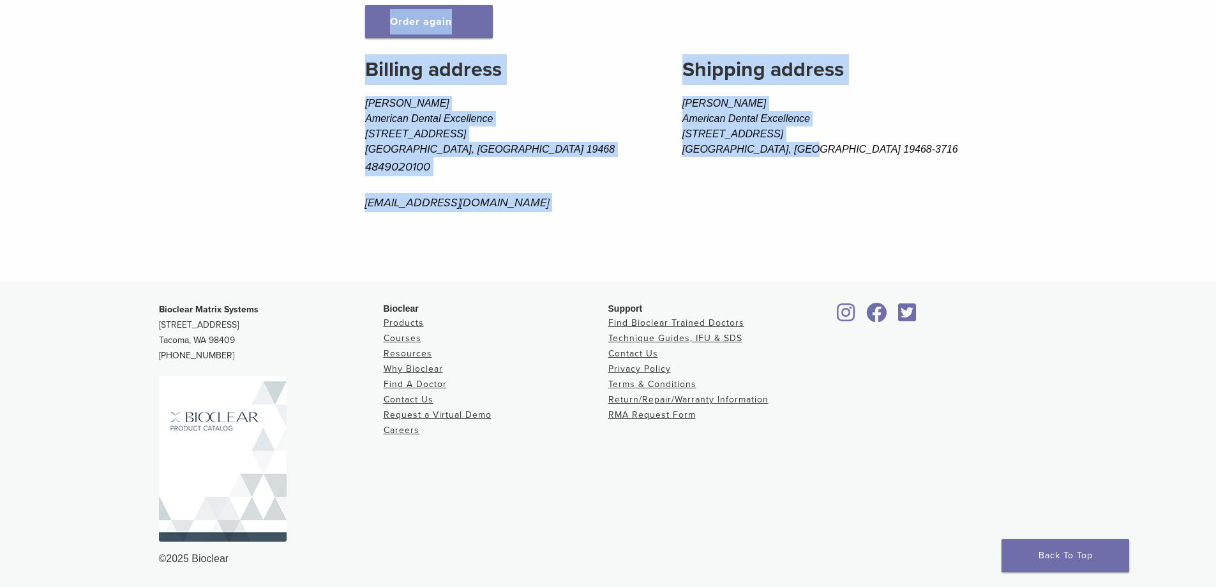
drag, startPoint x: 132, startPoint y: 29, endPoint x: 1132, endPoint y: 562, distance: 1132.6
click at [1132, 562] on div "US 1.855.712.5327 Search My Account 0 items Cart No products in the cart. Back …" at bounding box center [608, 33] width 1216 height 1107
click at [926, 540] on div "Bioclear Matrix Systems 3901 South Fife Street, Suite 100 Tacoma, WA 98409 1.85…" at bounding box center [608, 434] width 919 height 285
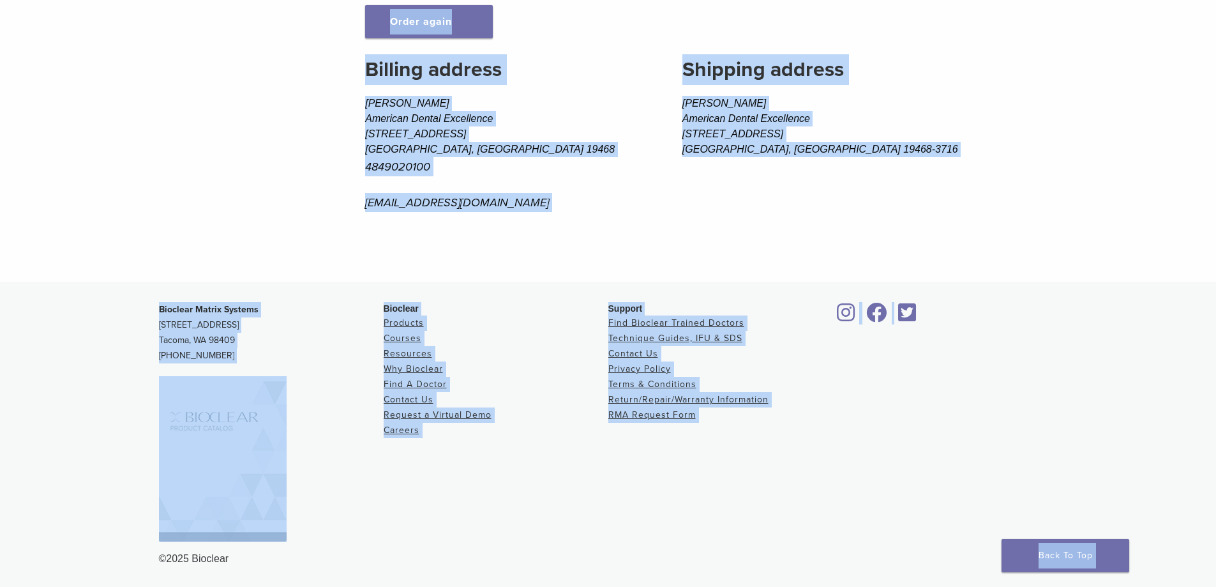
drag, startPoint x: 375, startPoint y: 147, endPoint x: 1160, endPoint y: 540, distance: 878.1
click at [1160, 540] on div "US 1.855.712.5327 Search My Account 0 items Cart No products in the cart. Back …" at bounding box center [608, 33] width 1216 height 1107
click at [905, 451] on div at bounding box center [945, 416] width 225 height 229
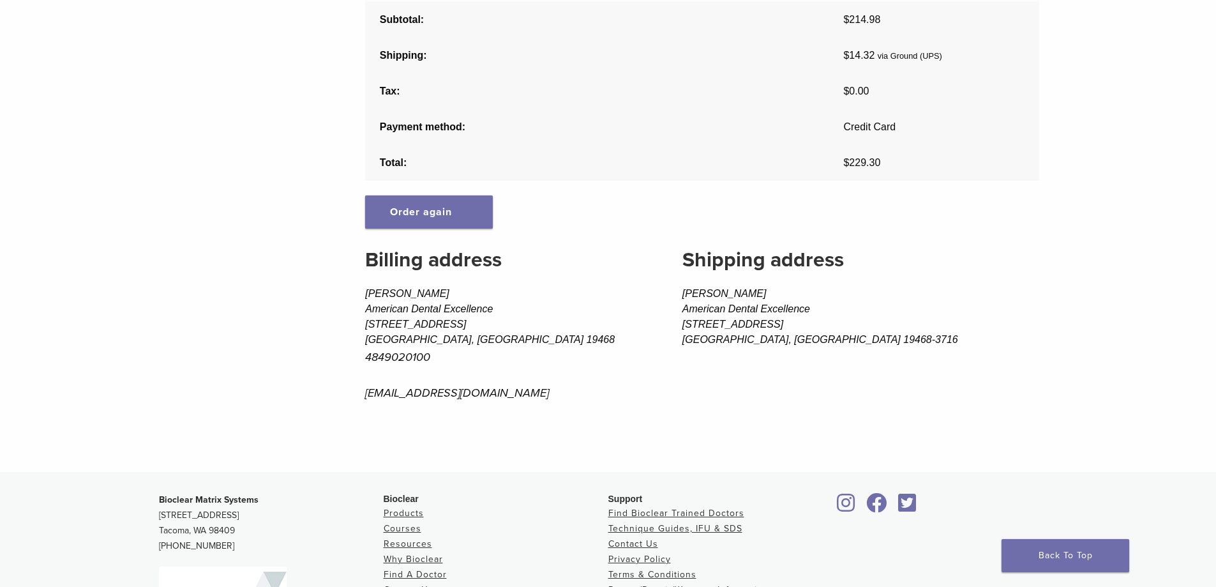
scroll to position [0, 0]
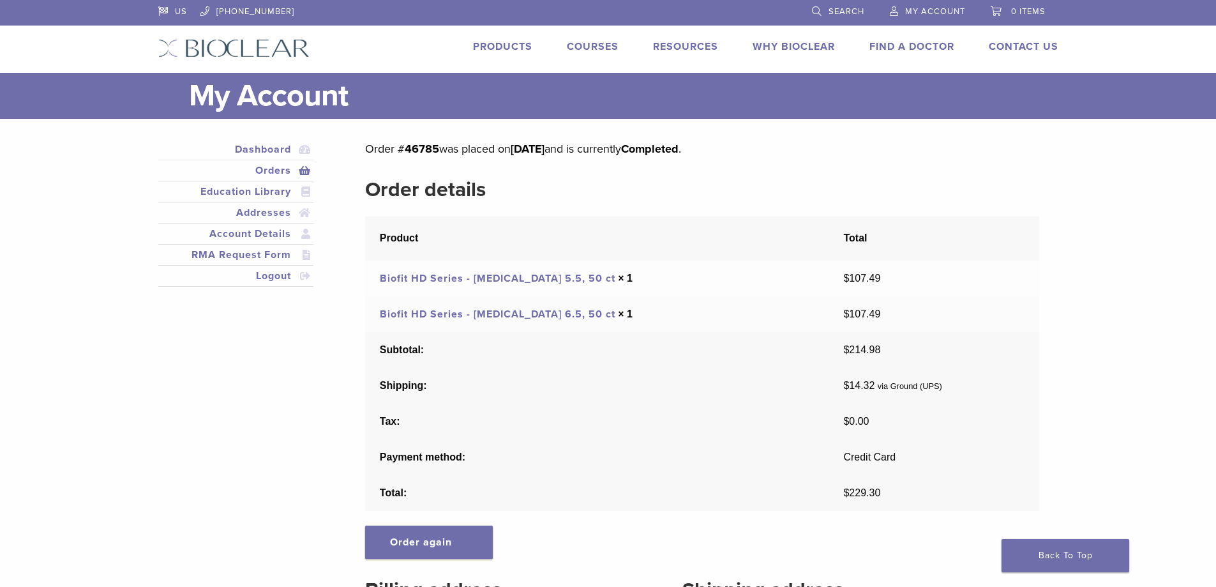
drag, startPoint x: 250, startPoint y: 571, endPoint x: 147, endPoint y: 24, distance: 556.8
click at [159, 26] on div "US 1.855.712.5327 Search My Account 0 items Cart No products in the cart. Back …" at bounding box center [608, 553] width 1216 height 1107
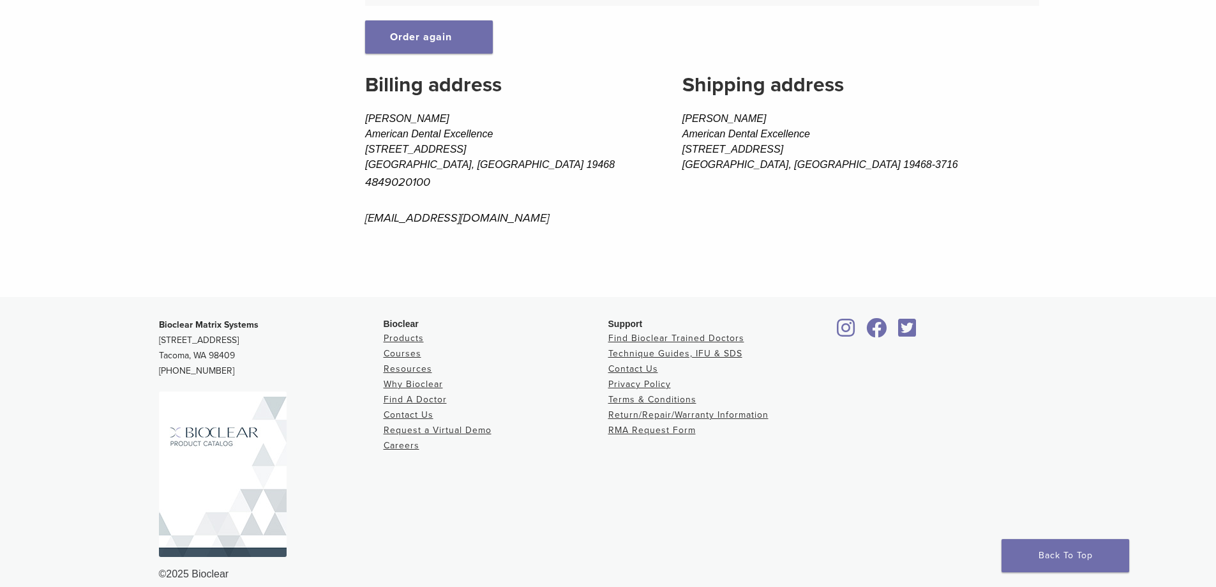
scroll to position [520, 0]
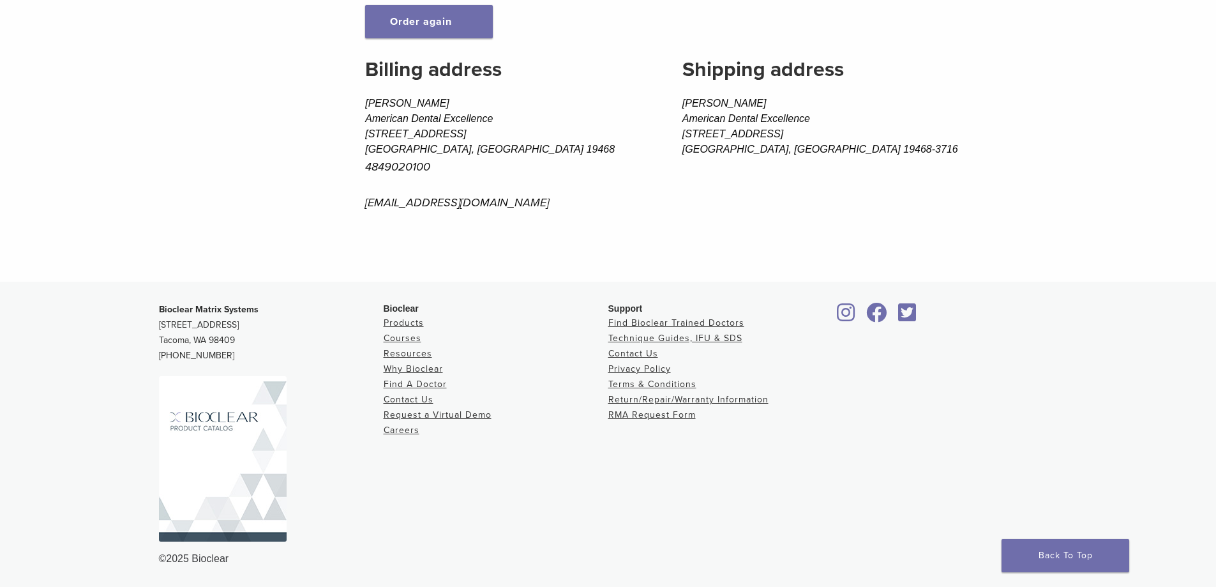
drag, startPoint x: 128, startPoint y: 14, endPoint x: 1116, endPoint y: 590, distance: 1143.7
click at [1116, 586] on html "US 1.855.712.5327 Search My Account 0 items Cart No products in the cart. Back …" at bounding box center [608, 33] width 1216 height 1107
click at [1135, 568] on footer "Bioclear Matrix Systems 3901 South Fife Street, Suite 100 Tacoma, WA 98409 1.85…" at bounding box center [608, 434] width 1216 height 305
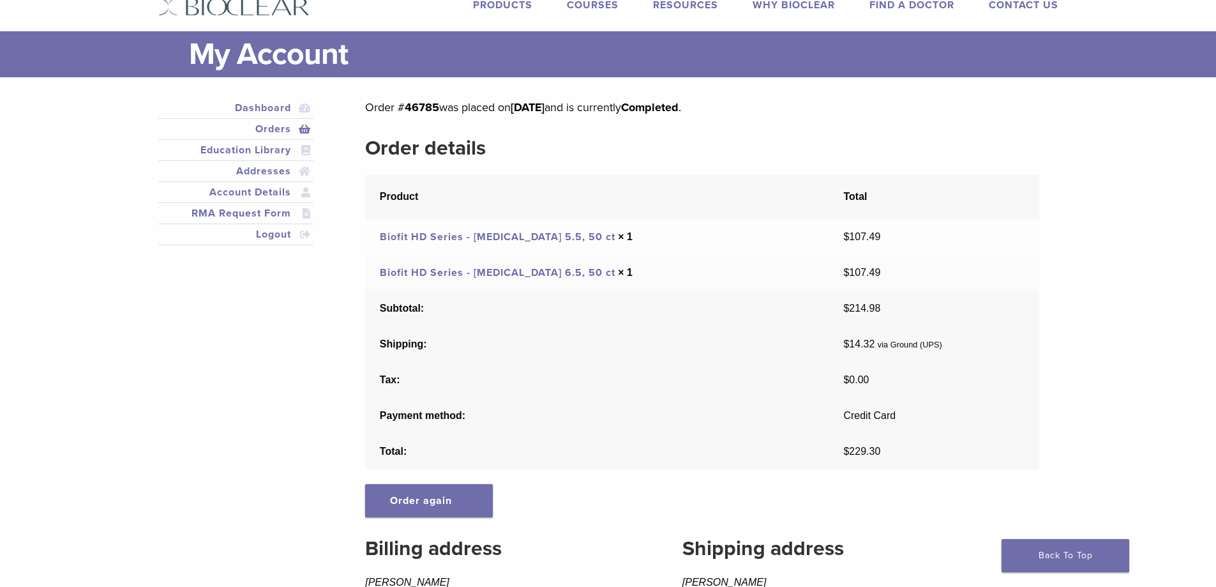
scroll to position [0, 0]
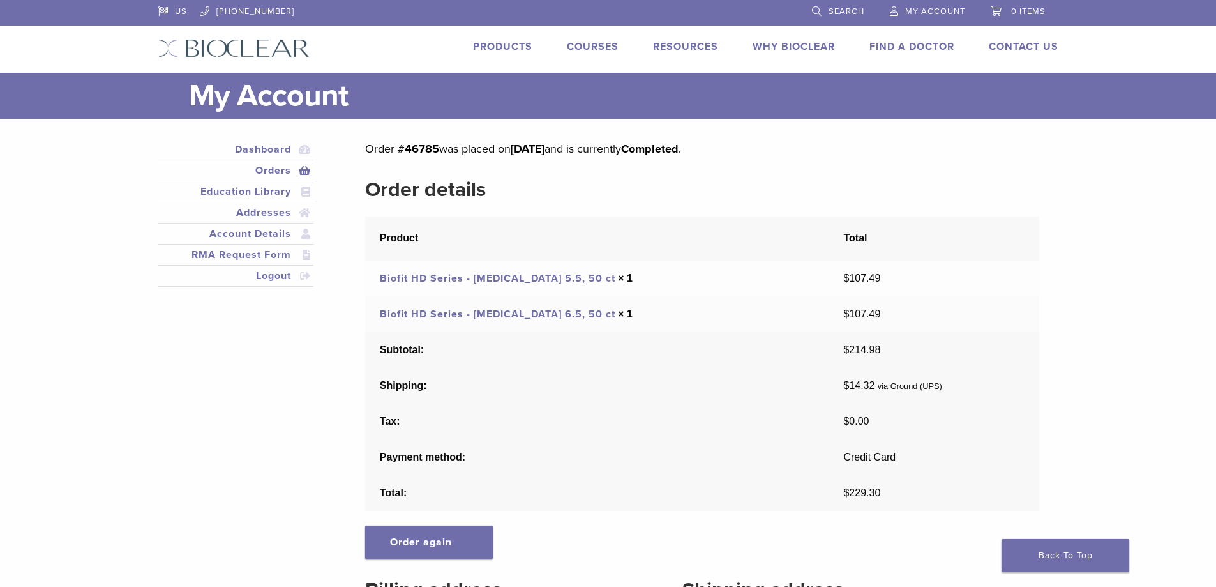
drag, startPoint x: 1152, startPoint y: 568, endPoint x: 114, endPoint y: 4, distance: 1180.6
click at [114, 4] on div "US 1.855.712.5327 Search My Account 0 items Cart No products in the cart. Back …" at bounding box center [608, 553] width 1216 height 1107
click at [116, 9] on header "US 1.855.712.5327 Search My Account 0 items Cart No products in the cart. Back …" at bounding box center [608, 36] width 1216 height 73
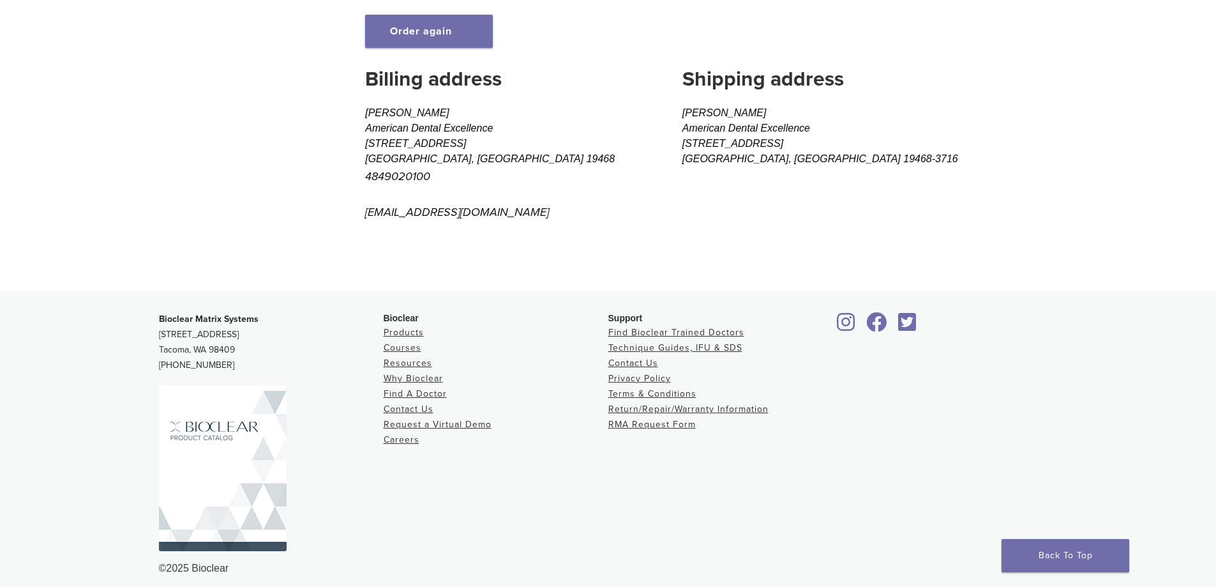
scroll to position [520, 0]
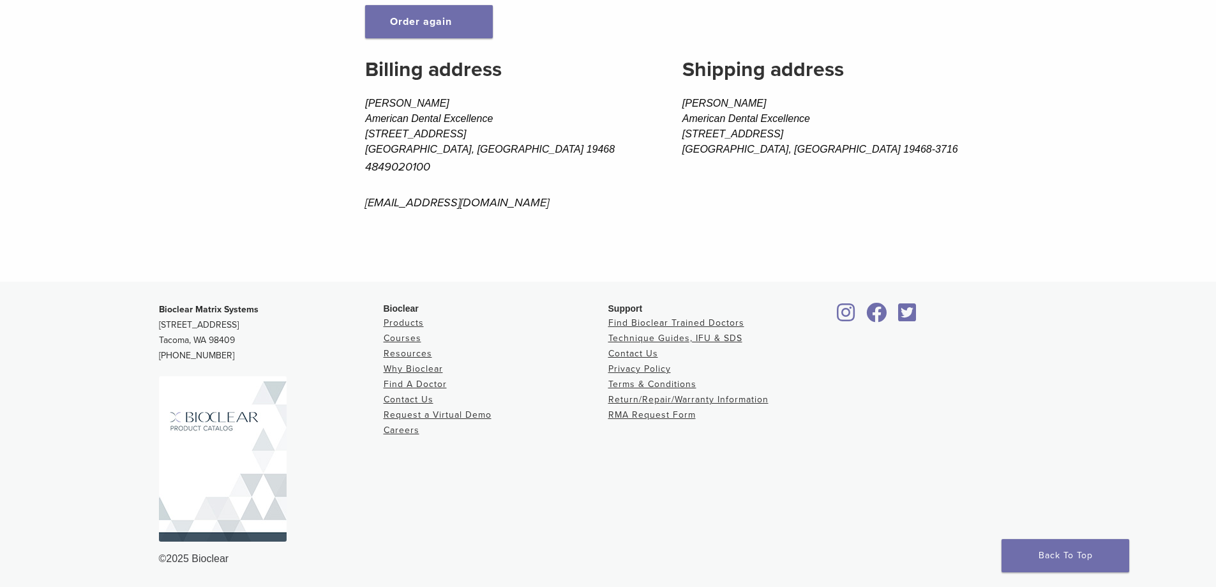
drag, startPoint x: 150, startPoint y: 20, endPoint x: 1139, endPoint y: 576, distance: 1134.7
click at [1139, 576] on div "US 1.855.712.5327 Search My Account 0 items Cart No products in the cart. Back …" at bounding box center [608, 33] width 1216 height 1107
click at [1147, 527] on footer "Bioclear Matrix Systems 3901 South Fife Street, Suite 100 Tacoma, WA 98409 1.85…" at bounding box center [608, 434] width 1216 height 305
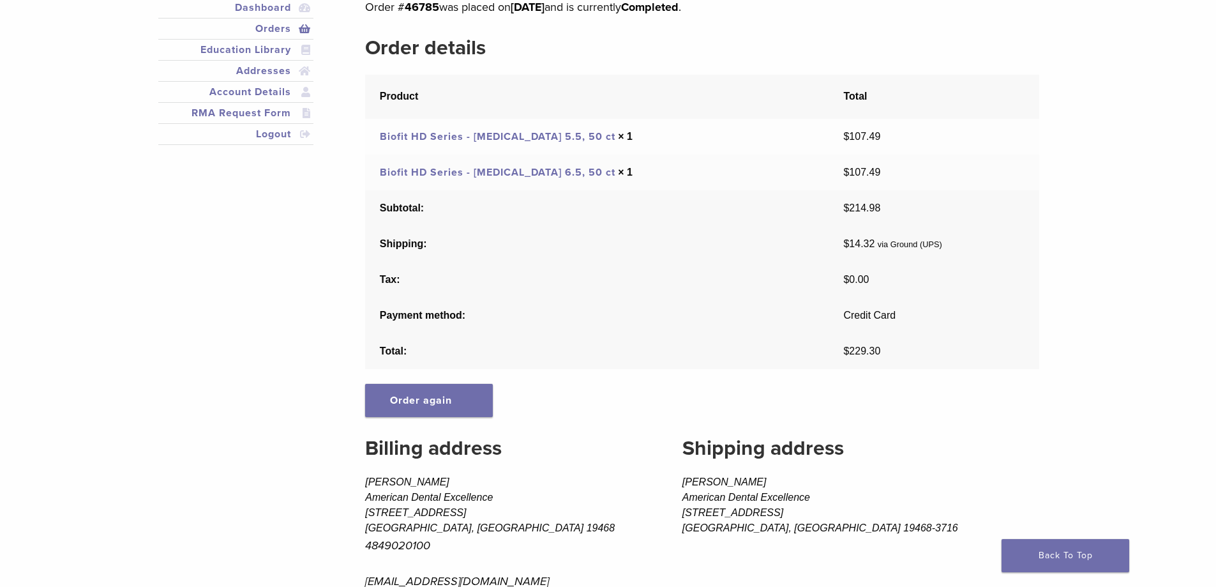
scroll to position [0, 0]
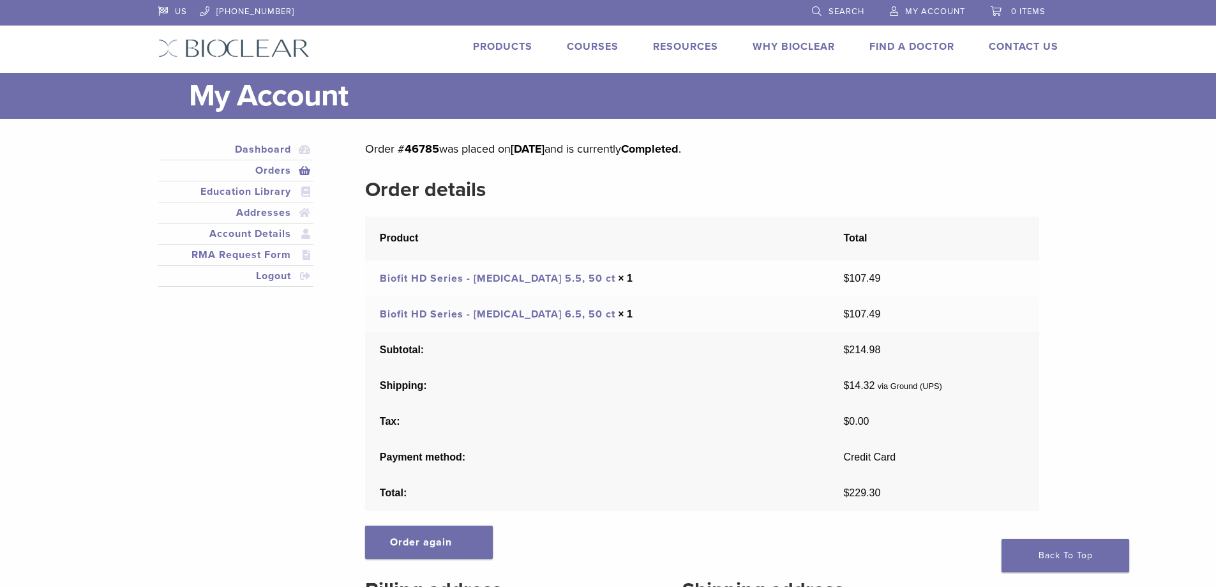
drag, startPoint x: 1146, startPoint y: 557, endPoint x: 50, endPoint y: -26, distance: 1240.5
click at [50, 0] on html "US 1.855.712.5327 Search My Account 0 items Cart No products in the cart. Back …" at bounding box center [608, 553] width 1216 height 1107
click at [652, 254] on th "Product" at bounding box center [597, 238] width 464 height 44
click at [1017, 192] on h2 "Order details" at bounding box center [701, 189] width 673 height 31
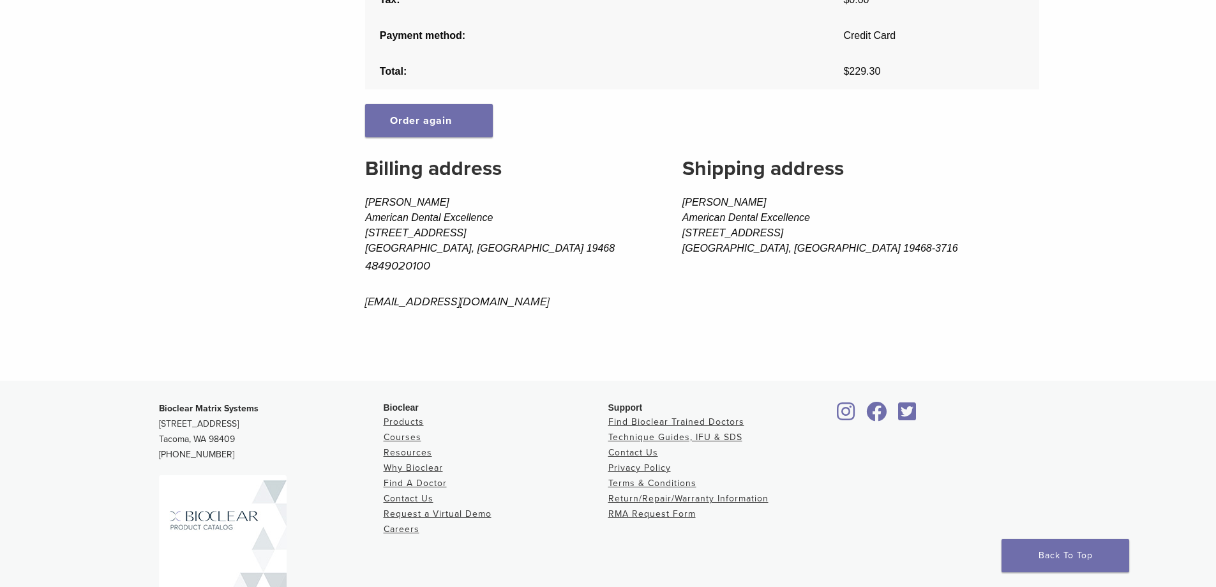
scroll to position [426, 0]
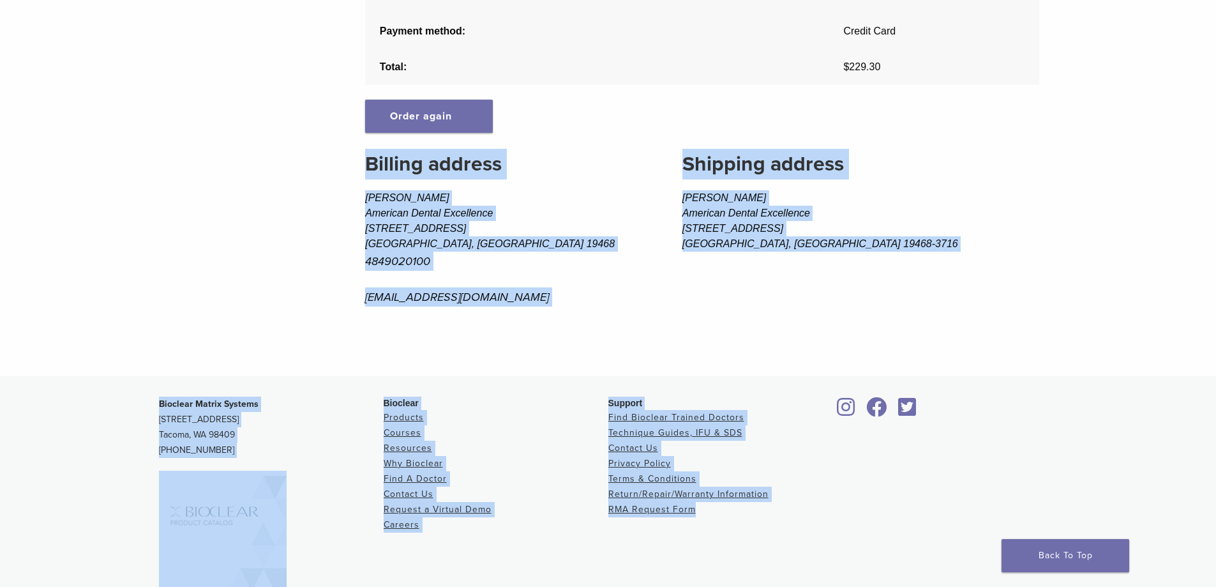
drag, startPoint x: 774, startPoint y: 204, endPoint x: 801, endPoint y: 522, distance: 319.7
click at [801, 522] on div "US 1.855.712.5327 Search My Account 0 items Cart No products in the cart. Back …" at bounding box center [608, 127] width 1216 height 1107
click at [788, 518] on div "Support Find Bioclear Trained Doctors Technique Guides, IFU & SDS Contact Us Pr…" at bounding box center [720, 520] width 225 height 249
click at [785, 515] on li "RMA Request Form" at bounding box center [720, 509] width 225 height 15
click at [785, 514] on li "RMA Request Form" at bounding box center [720, 509] width 225 height 15
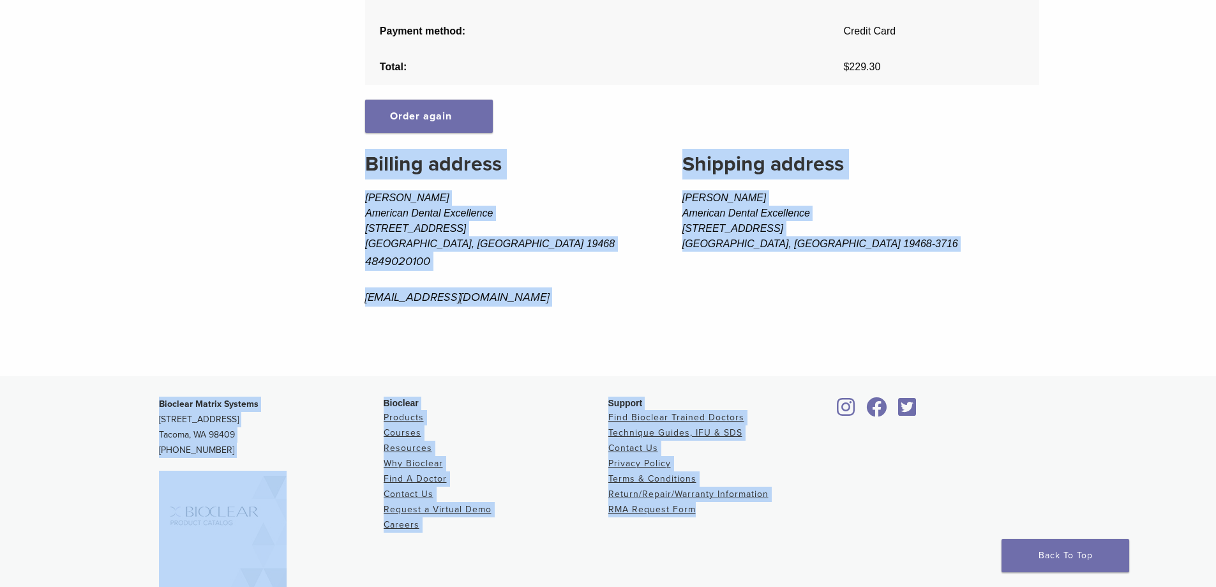
drag, startPoint x: 763, startPoint y: 511, endPoint x: 755, endPoint y: 508, distance: 8.1
click at [763, 510] on li "RMA Request Form" at bounding box center [720, 509] width 225 height 15
click at [751, 507] on li "RMA Request Form" at bounding box center [720, 509] width 225 height 15
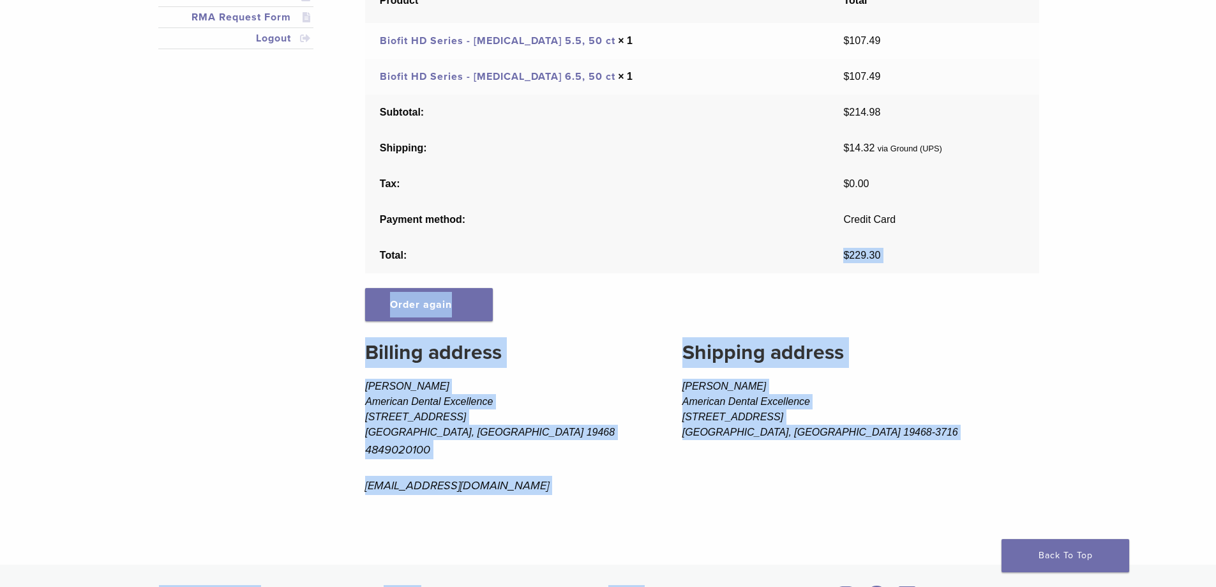
scroll to position [0, 0]
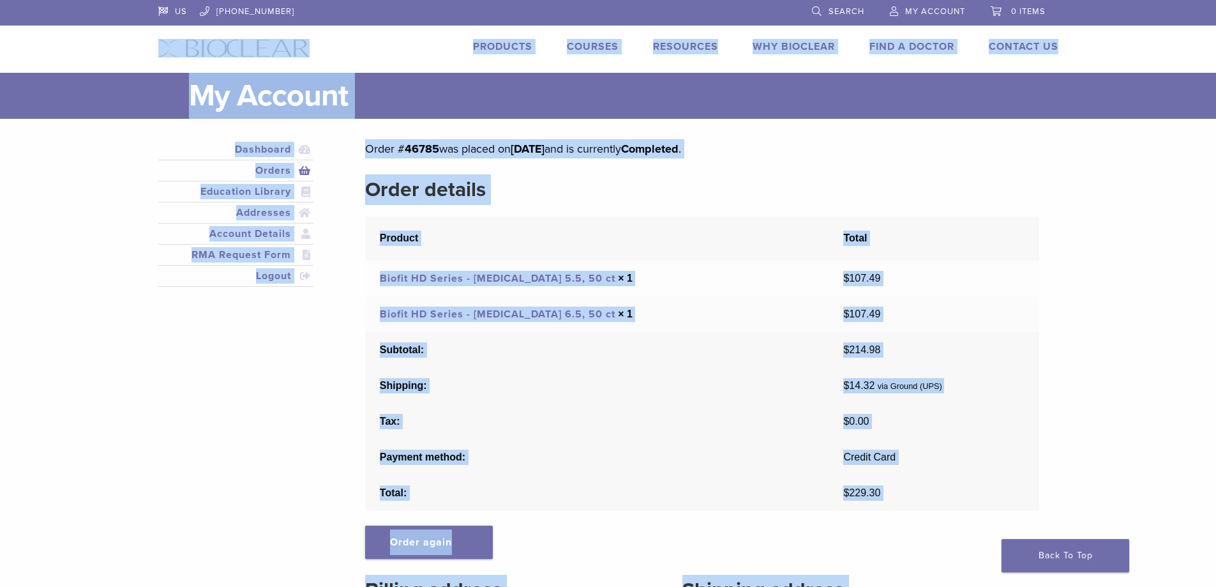
drag, startPoint x: 751, startPoint y: 509, endPoint x: 202, endPoint y: 52, distance: 714.4
click at [200, 52] on div "US 1.855.712.5327 Search My Account 0 items Cart No products in the cart. Back …" at bounding box center [608, 553] width 1216 height 1107
click at [875, 330] on td "$ 107.49" at bounding box center [934, 314] width 210 height 36
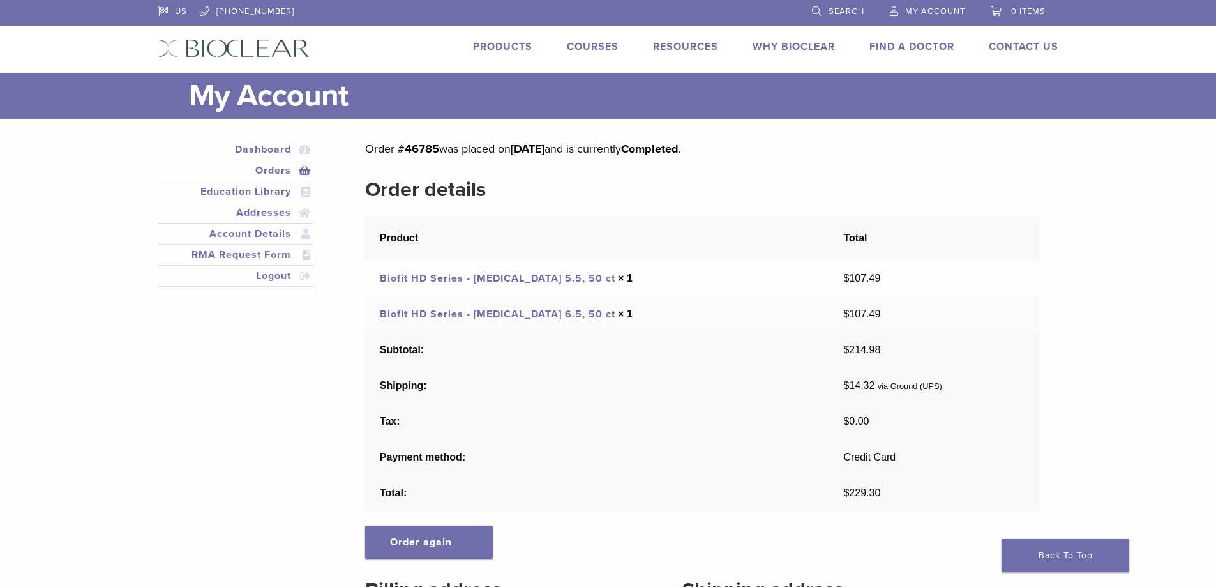
click at [227, 351] on div "Dashboard Orders Education Library Addresses Account Details RMA Request Form L…" at bounding box center [599, 452] width 900 height 626
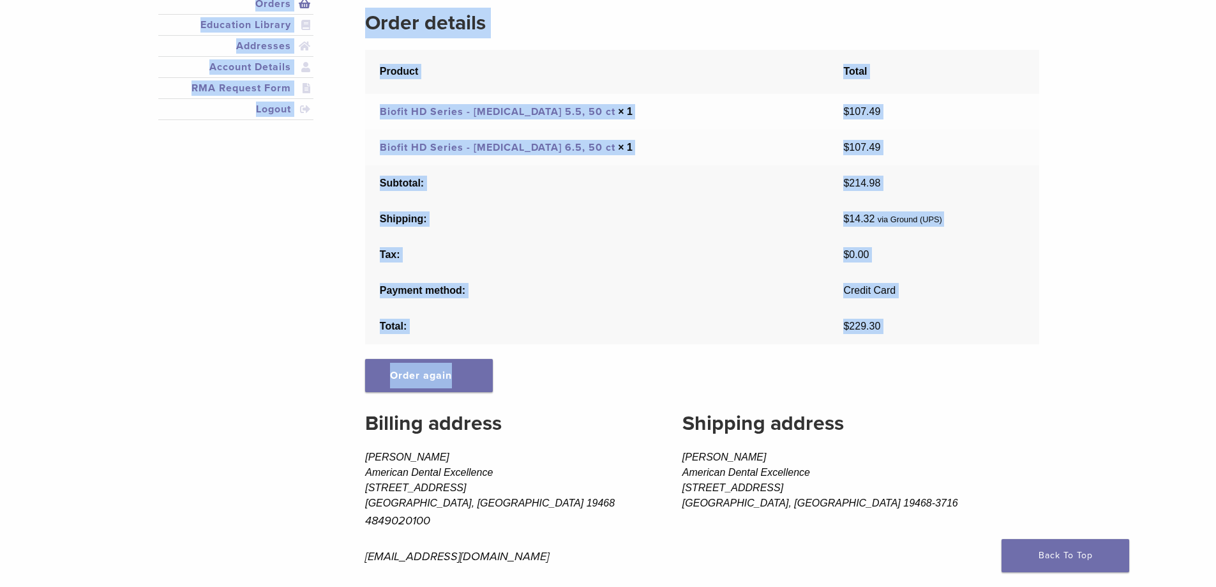
scroll to position [340, 0]
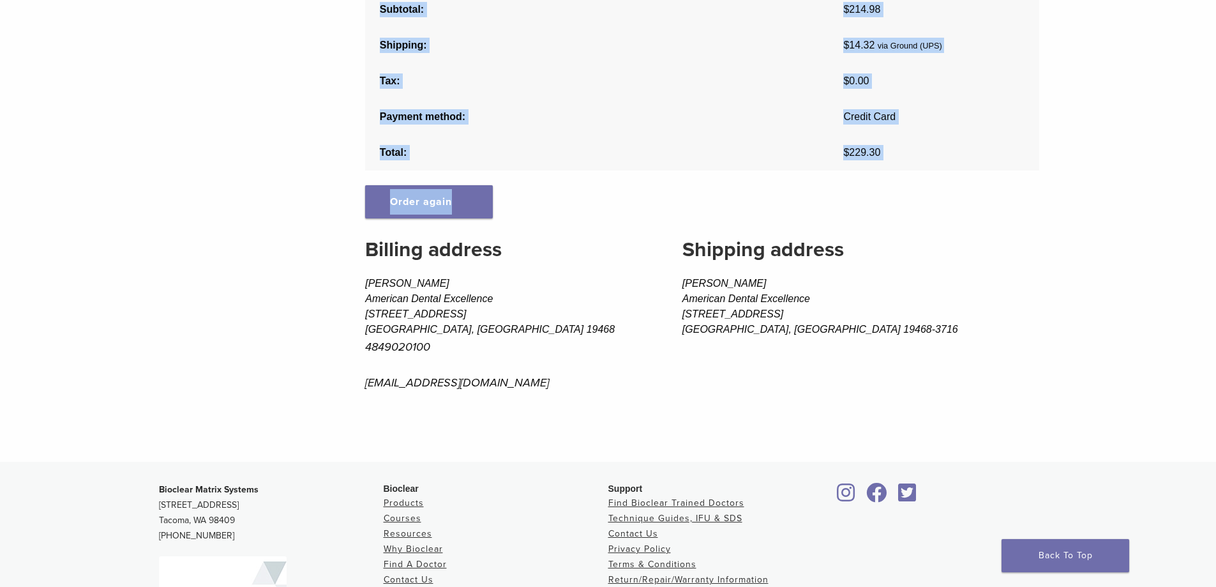
drag, startPoint x: 163, startPoint y: 94, endPoint x: 748, endPoint y: 366, distance: 644.9
click at [748, 366] on main "My Account Close Dashboard Orders Education Library Addresses Account Details R…" at bounding box center [608, 97] width 1216 height 729
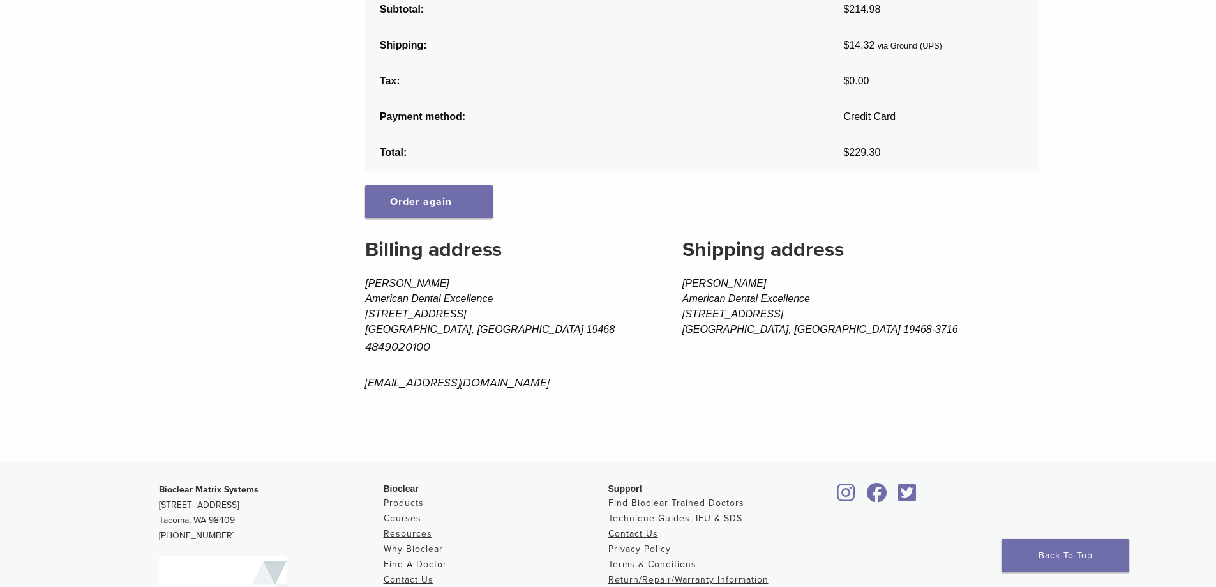
click at [551, 388] on p "limerickdentistry@gmail.com" at bounding box center [504, 382] width 278 height 19
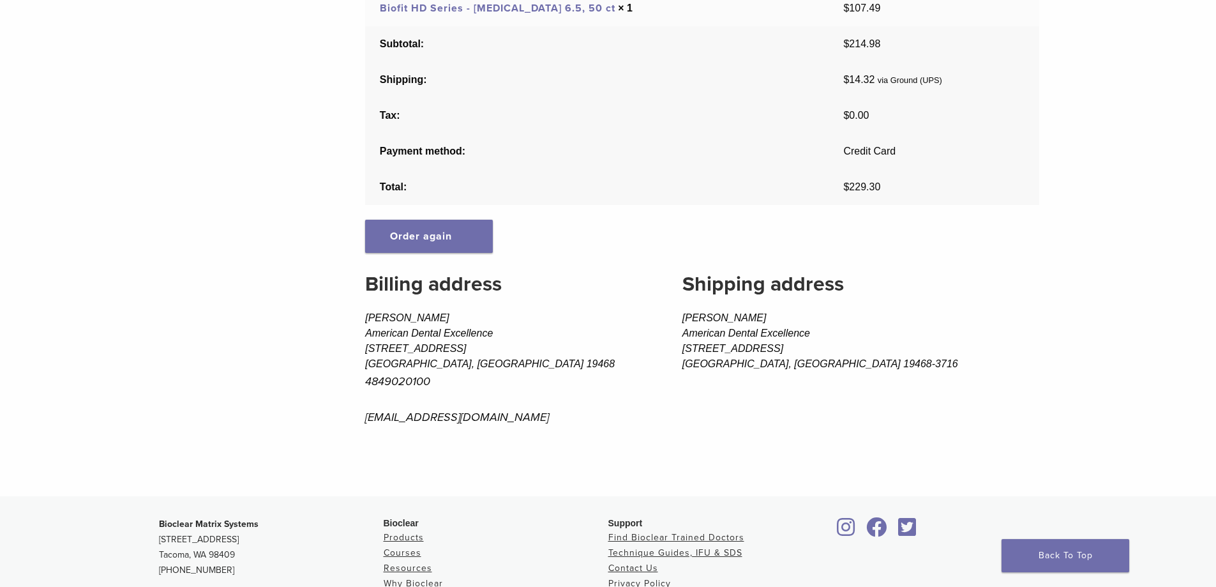
scroll to position [0, 0]
